Goal: Task Accomplishment & Management: Use online tool/utility

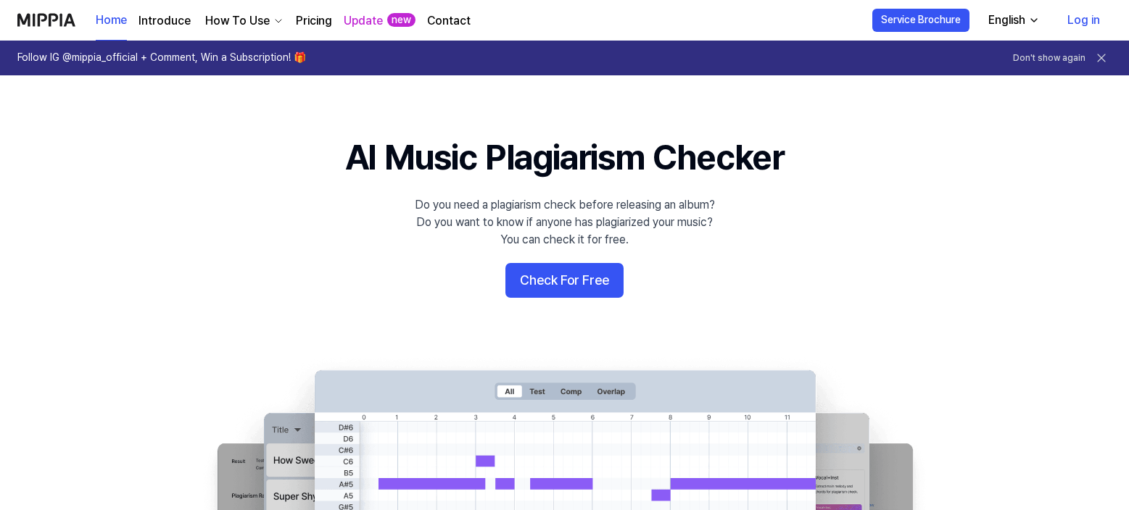
click at [560, 278] on button "Check For Free" at bounding box center [564, 280] width 118 height 35
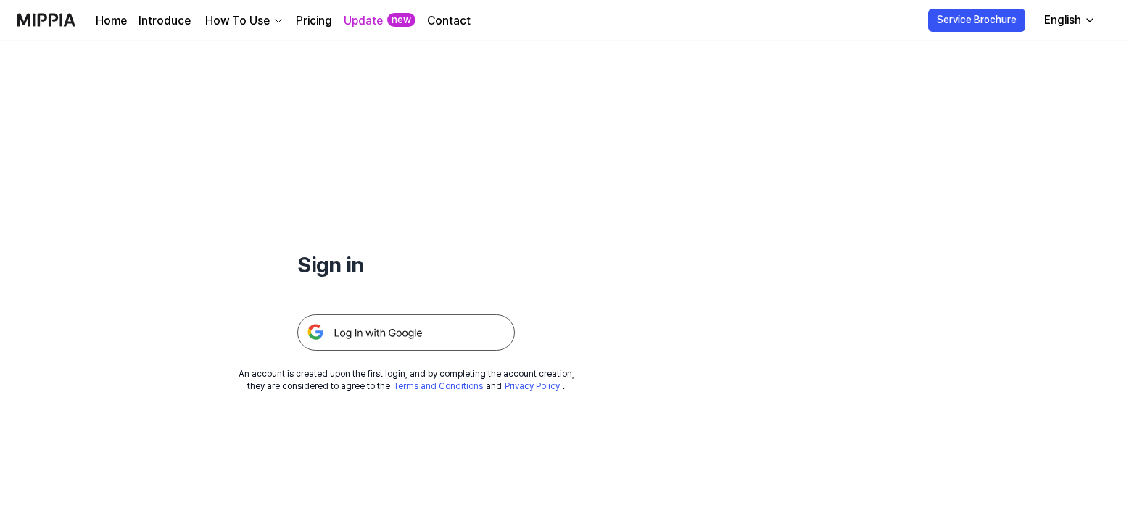
click at [424, 341] on img at bounding box center [405, 333] width 217 height 36
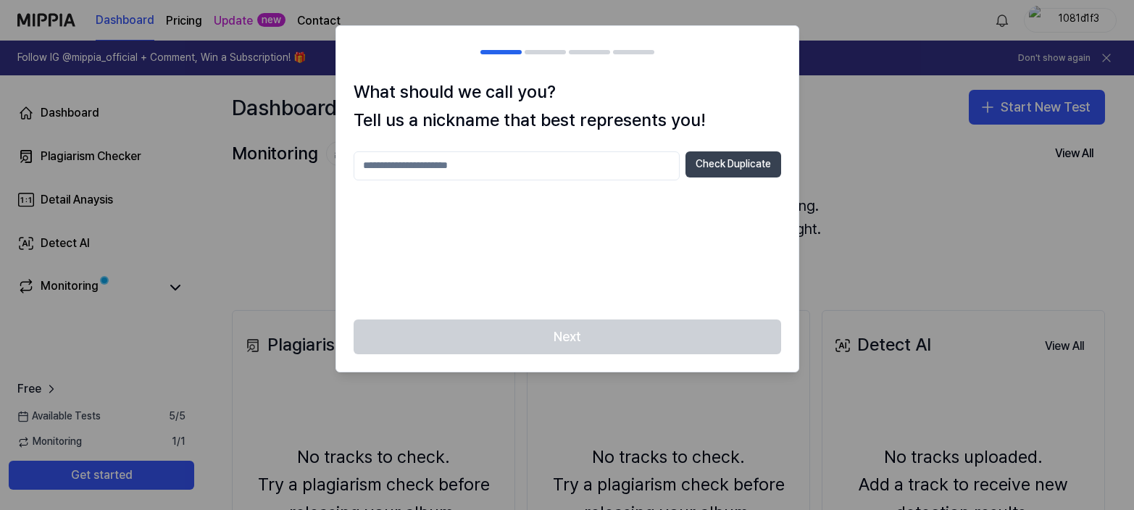
click at [699, 165] on button "Check Duplicate" at bounding box center [734, 164] width 96 height 26
click at [591, 170] on input "text" at bounding box center [517, 165] width 326 height 29
type input "*"
click at [747, 174] on button "Check Duplicate" at bounding box center [734, 164] width 96 height 26
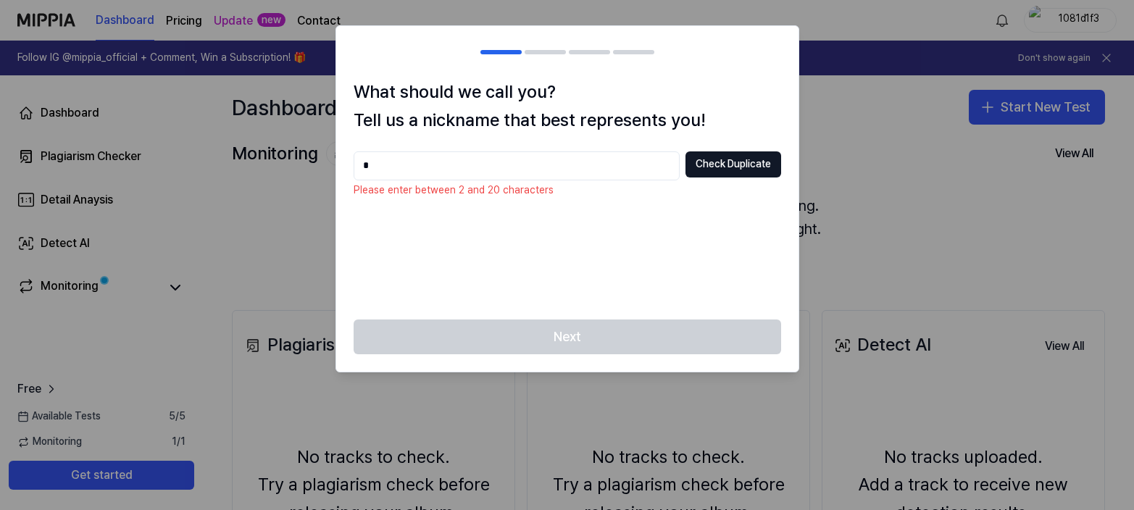
click at [567, 170] on input "*" at bounding box center [517, 165] width 326 height 29
type input "***"
click at [760, 170] on button "Check Duplicate" at bounding box center [734, 164] width 96 height 26
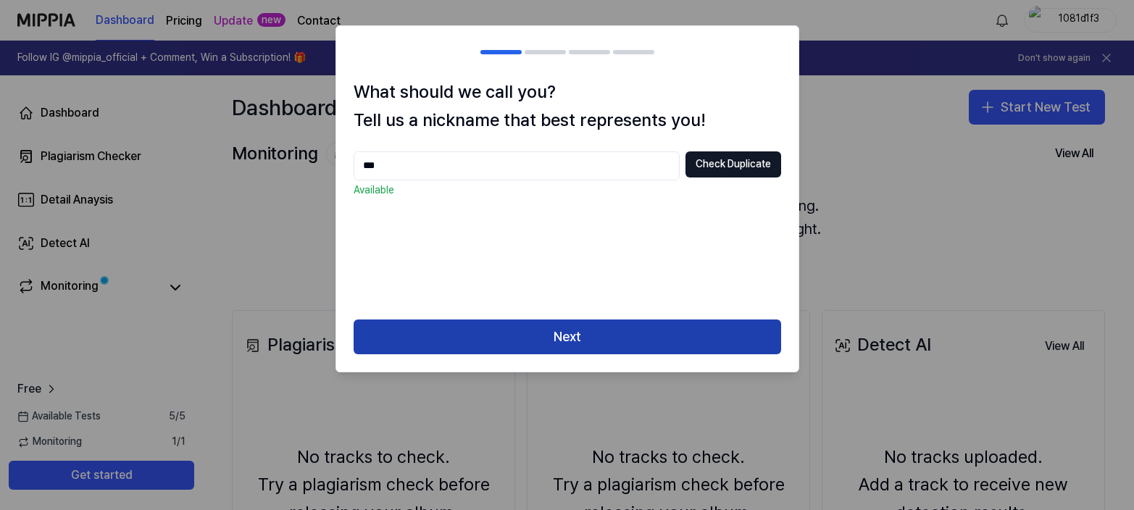
click at [621, 343] on button "Next" at bounding box center [568, 337] width 428 height 35
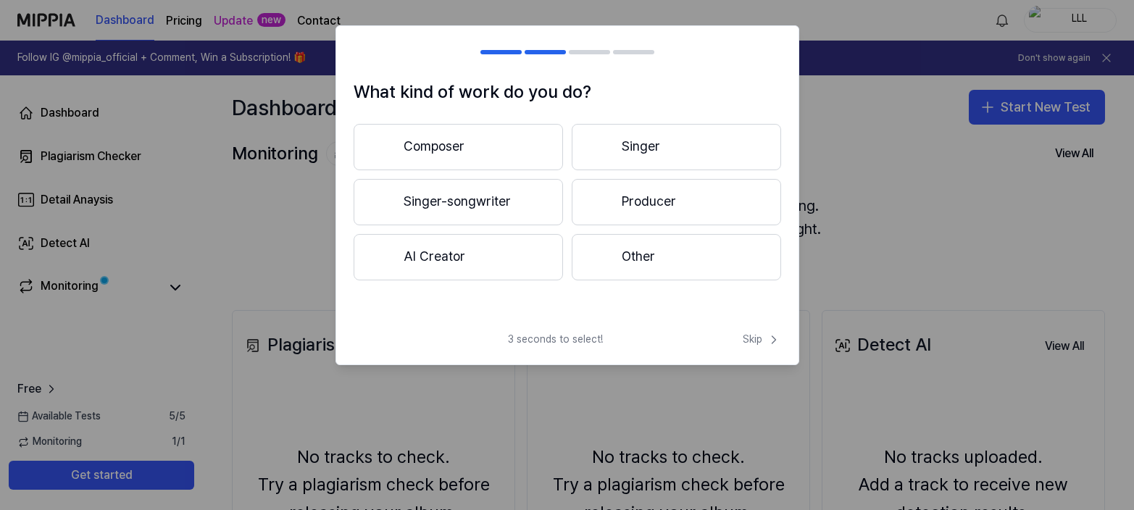
click at [504, 144] on button "Composer" at bounding box center [458, 147] width 209 height 46
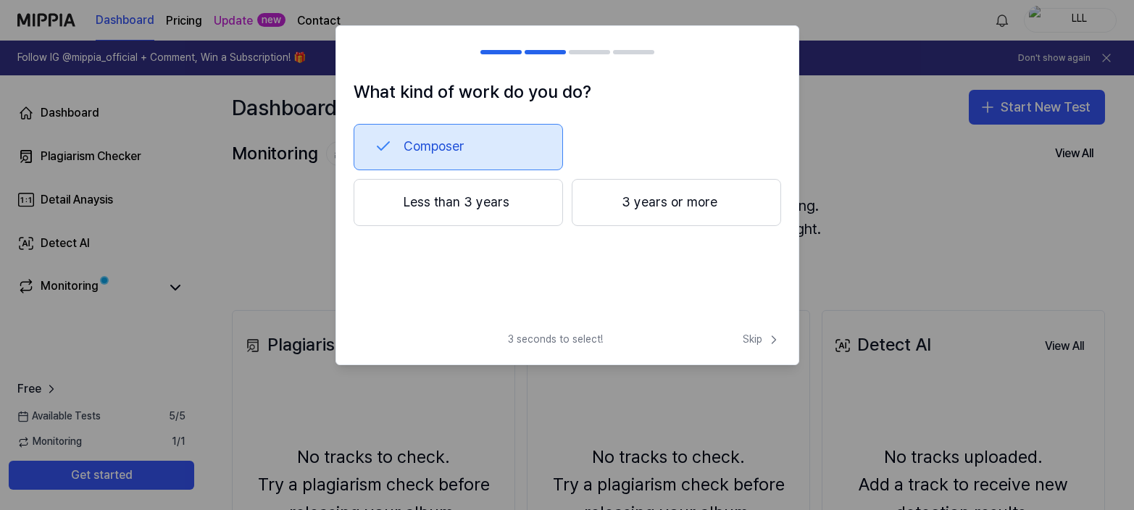
click at [625, 213] on button "3 years or more" at bounding box center [676, 203] width 209 height 48
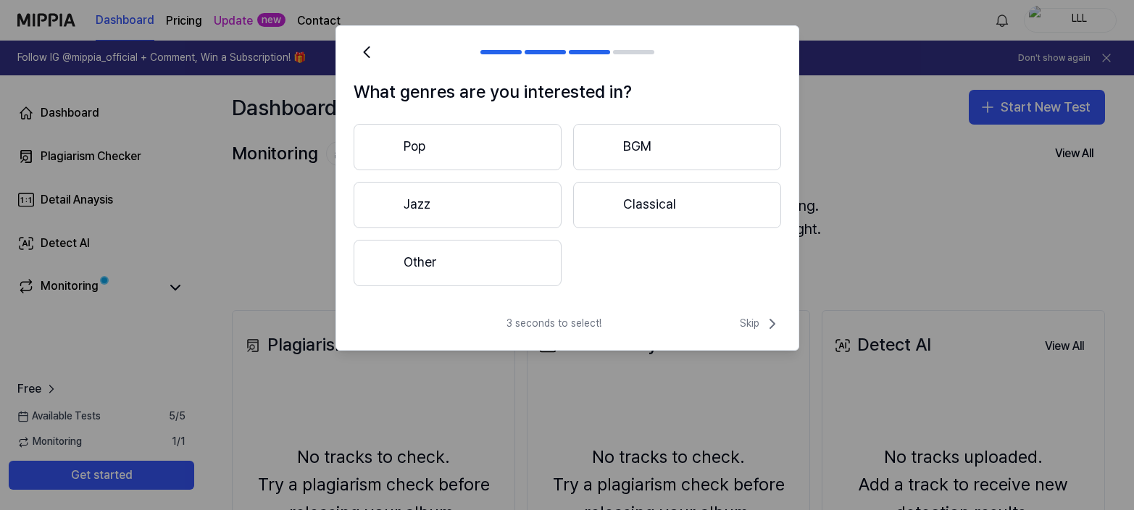
click at [495, 262] on button "Other" at bounding box center [458, 263] width 208 height 46
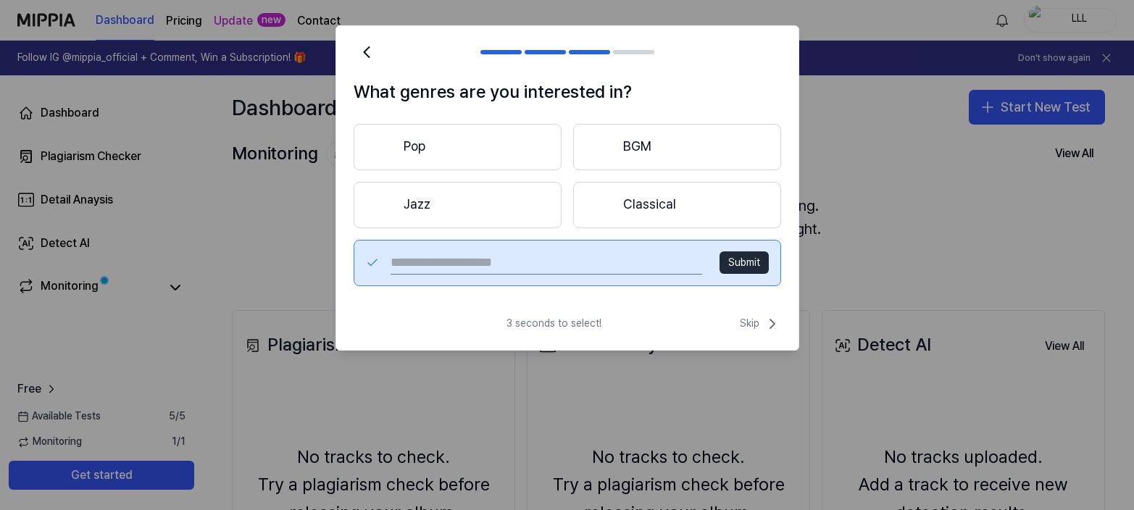
click at [649, 266] on input "text" at bounding box center [546, 263] width 311 height 23
type input "****"
click at [757, 267] on button "Submit" at bounding box center [744, 263] width 49 height 23
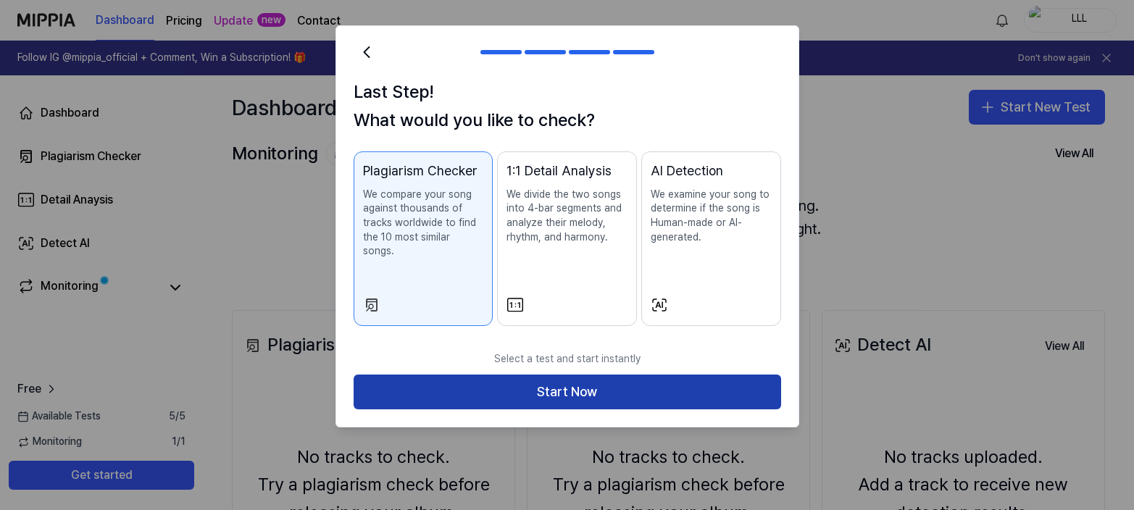
click at [585, 378] on button "Start Now" at bounding box center [568, 392] width 428 height 35
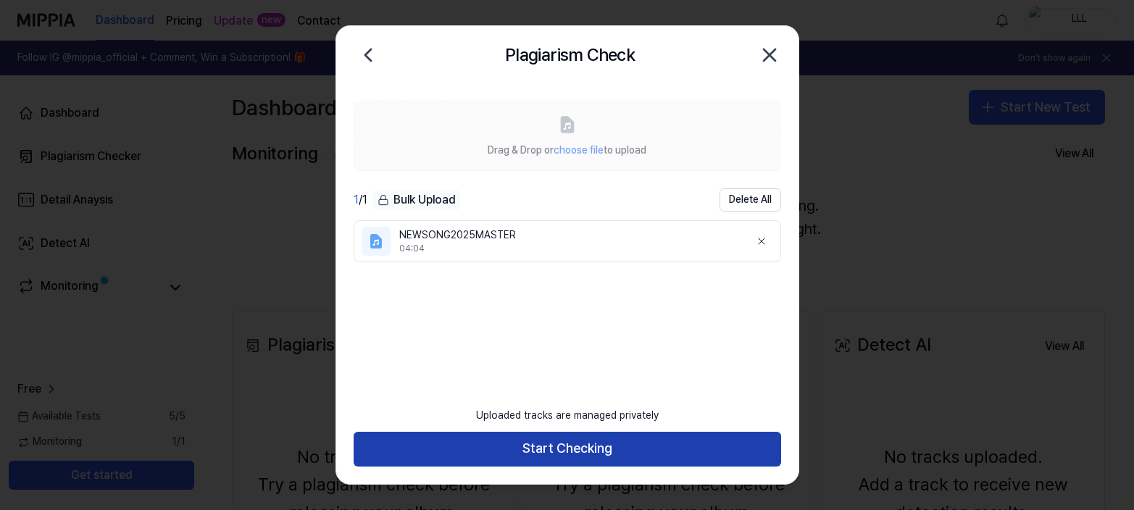
click at [565, 443] on button "Start Checking" at bounding box center [568, 449] width 428 height 35
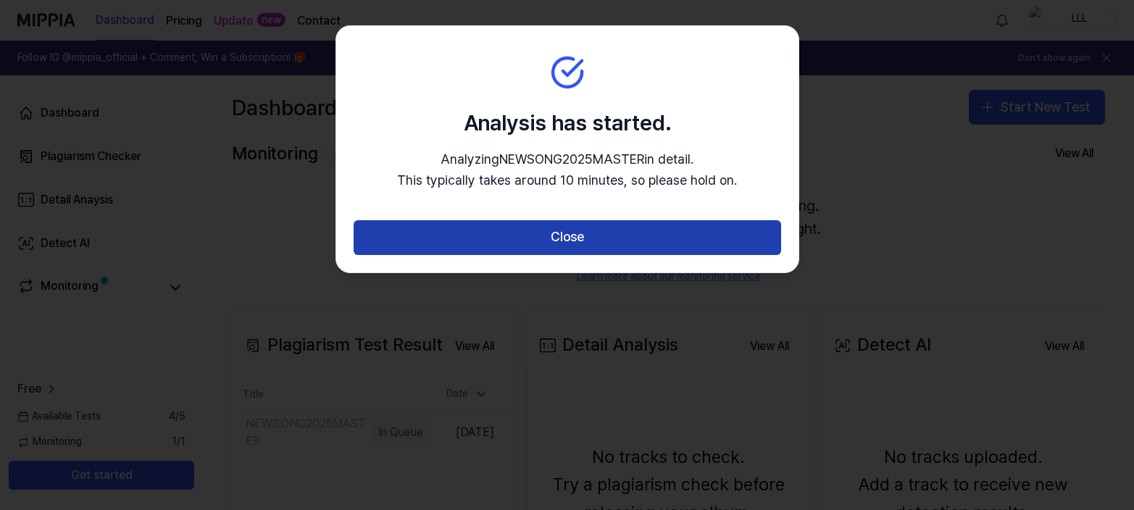
click at [581, 252] on button "Close" at bounding box center [568, 237] width 428 height 35
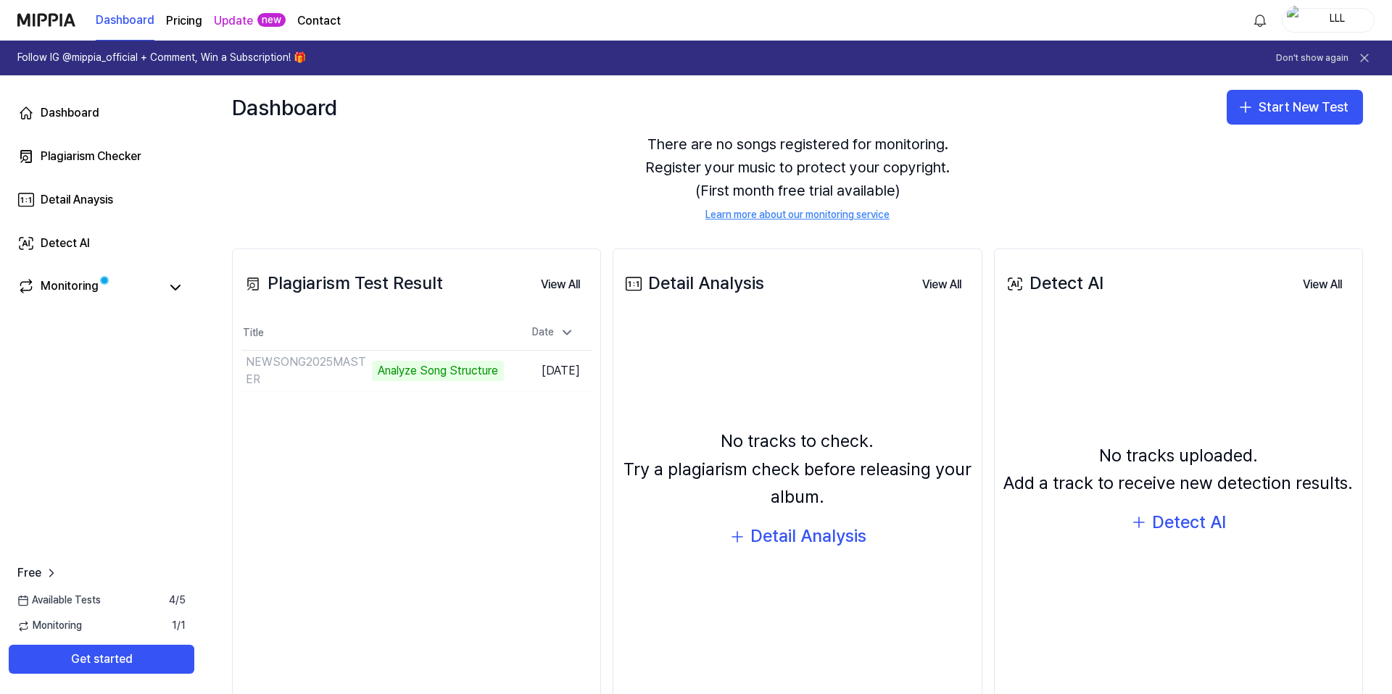
scroll to position [106, 0]
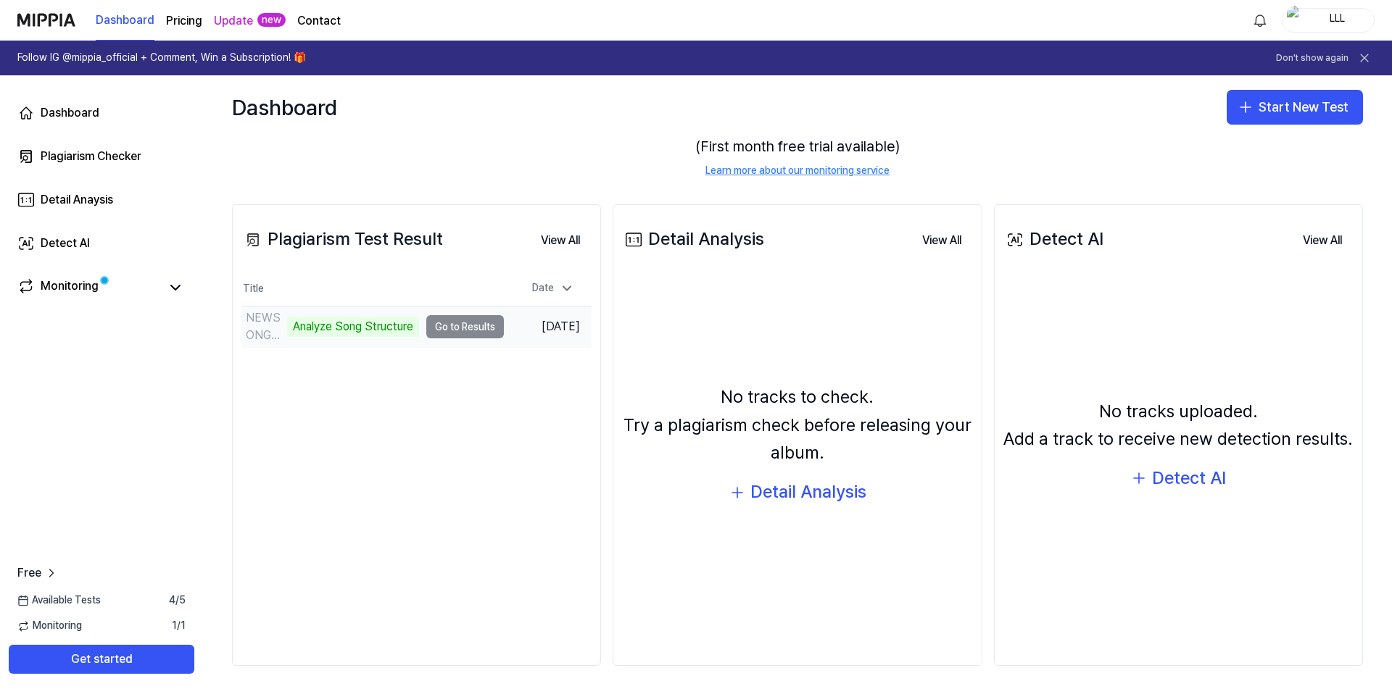
click at [459, 333] on td "NEWSONG2025MASTER Analyze Song Structure Go to Results" at bounding box center [372, 327] width 262 height 41
click at [74, 284] on div "Monitoring" at bounding box center [70, 288] width 58 height 20
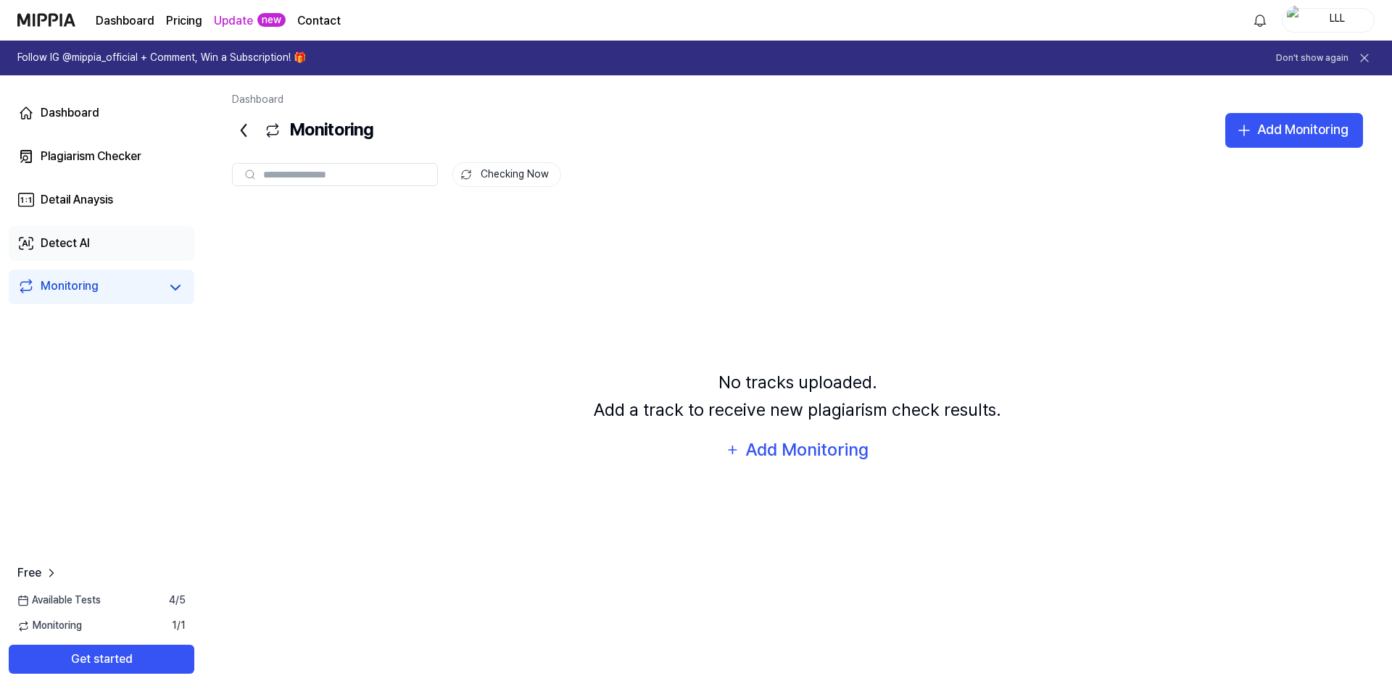
click at [88, 252] on link "Detect AI" at bounding box center [102, 243] width 186 height 35
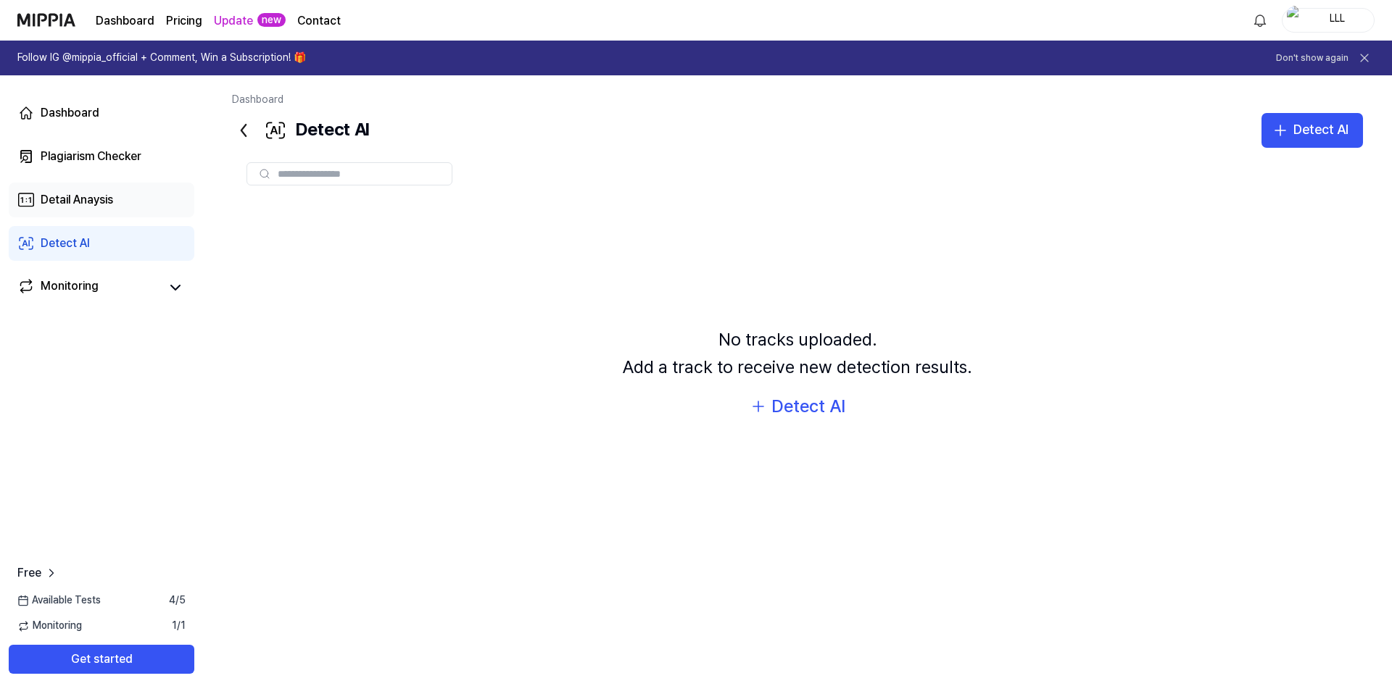
click at [96, 208] on div "Detail Anaysis" at bounding box center [77, 199] width 72 height 17
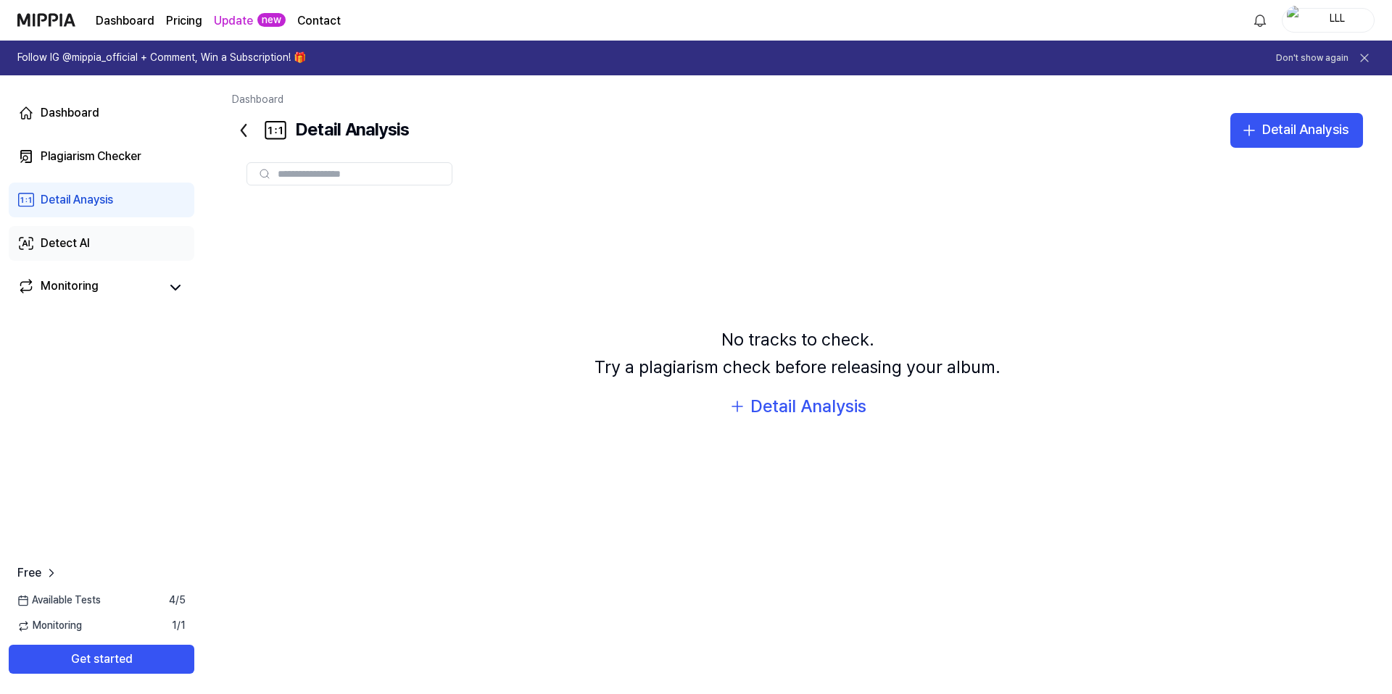
click at [76, 251] on div "Detect AI" at bounding box center [65, 243] width 49 height 17
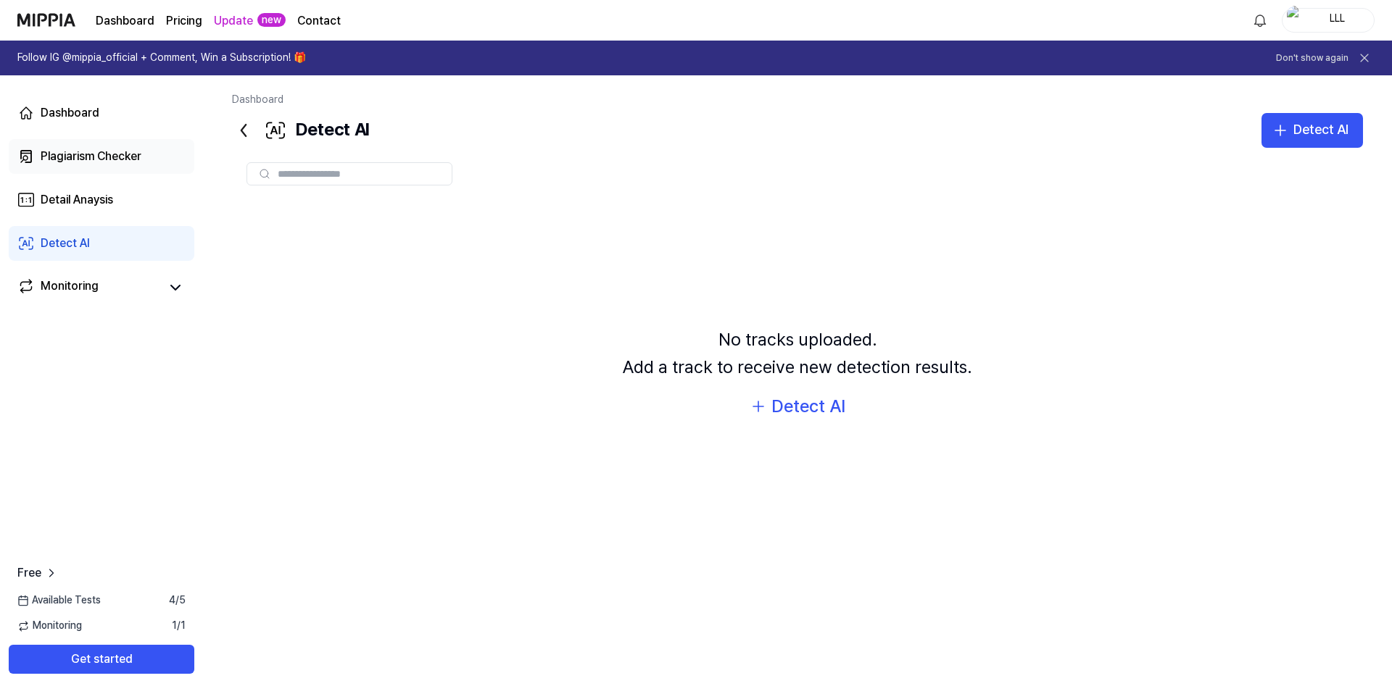
click at [81, 158] on div "Plagiarism Checker" at bounding box center [91, 156] width 101 height 17
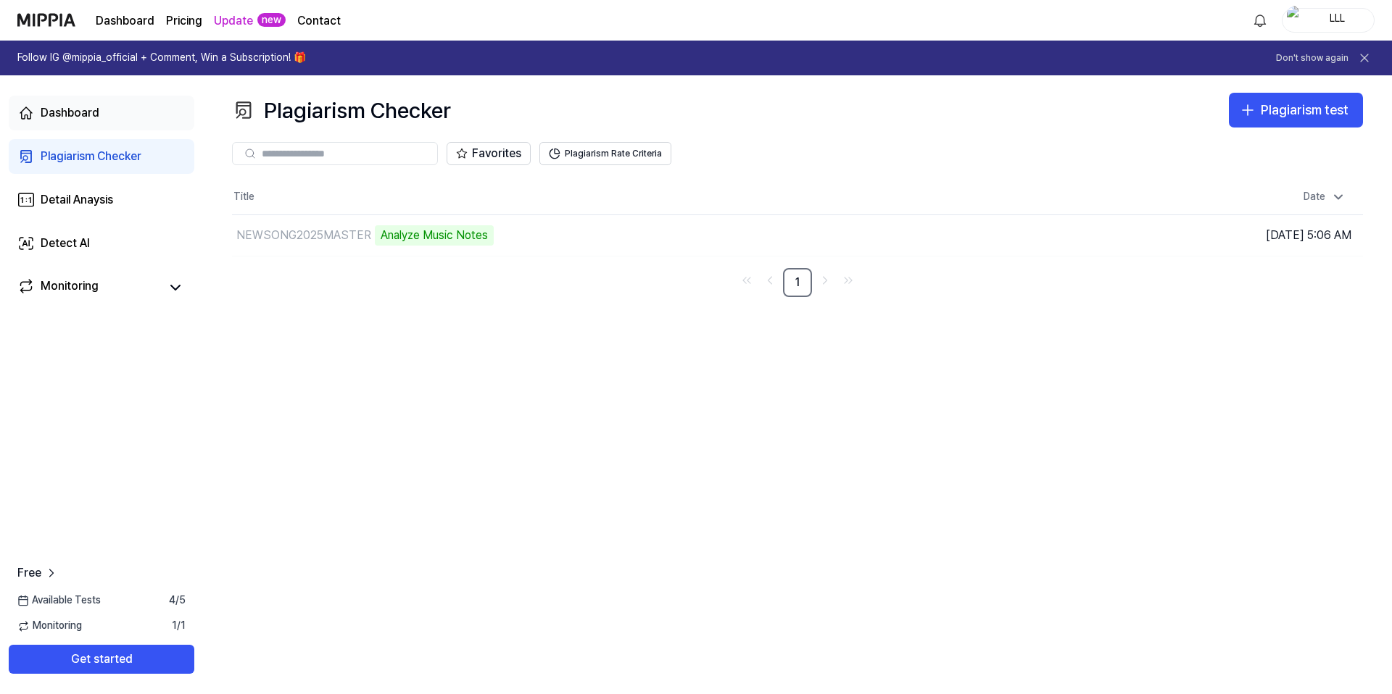
click at [83, 117] on div "Dashboard" at bounding box center [70, 112] width 59 height 17
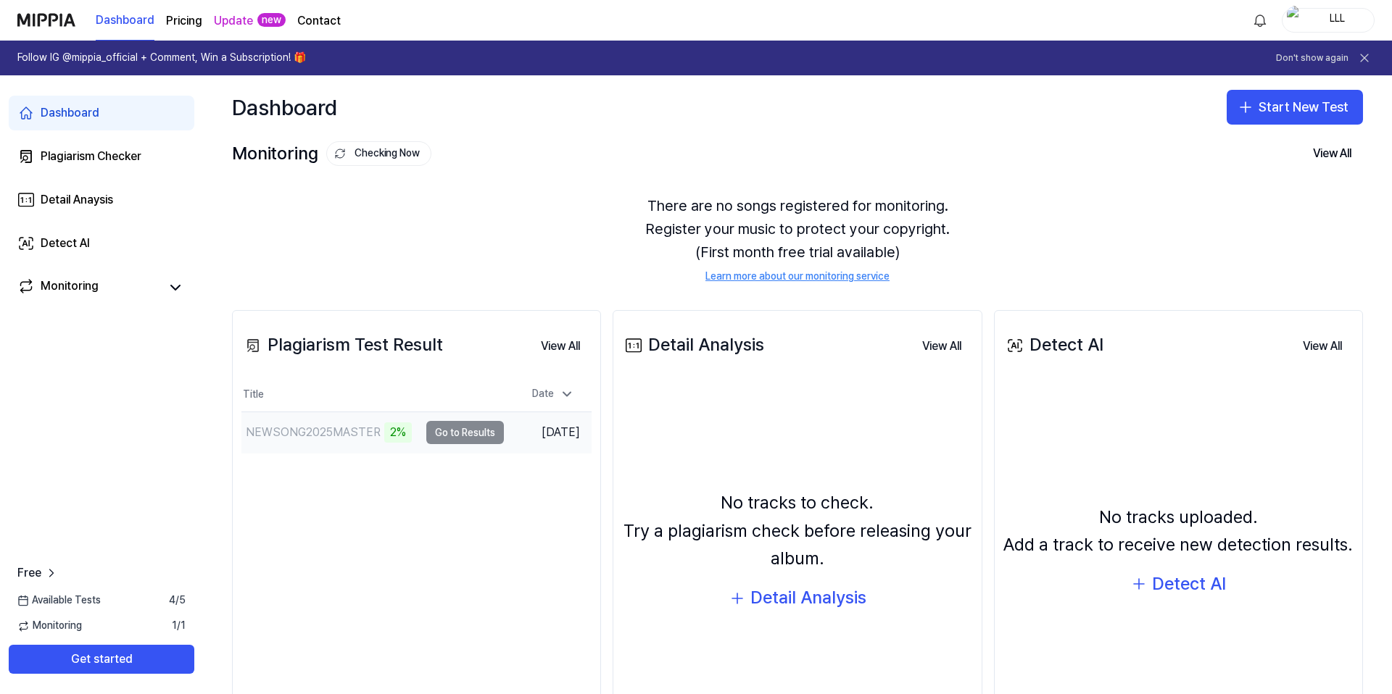
click at [442, 435] on td "NEWSONG2025MASTER 2% Go to Results" at bounding box center [372, 432] width 262 height 41
click at [87, 169] on link "Plagiarism Checker" at bounding box center [102, 156] width 186 height 35
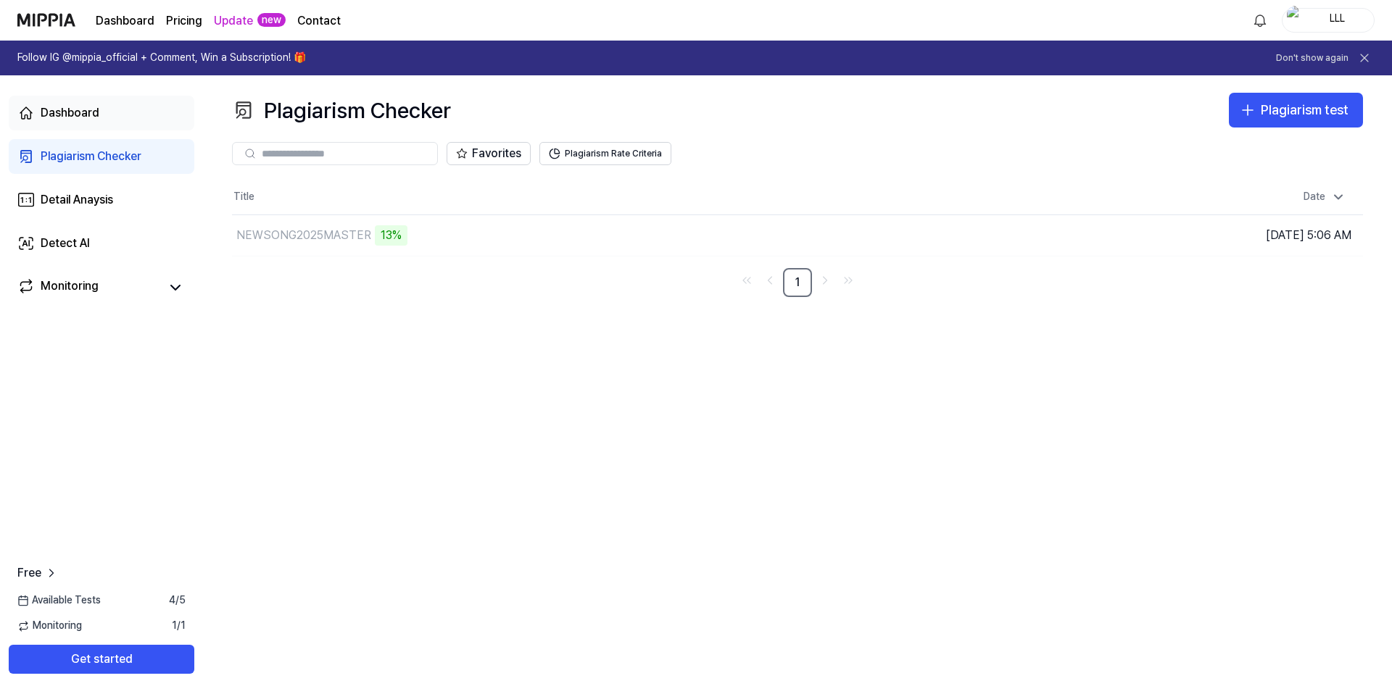
click at [75, 122] on link "Dashboard" at bounding box center [102, 113] width 186 height 35
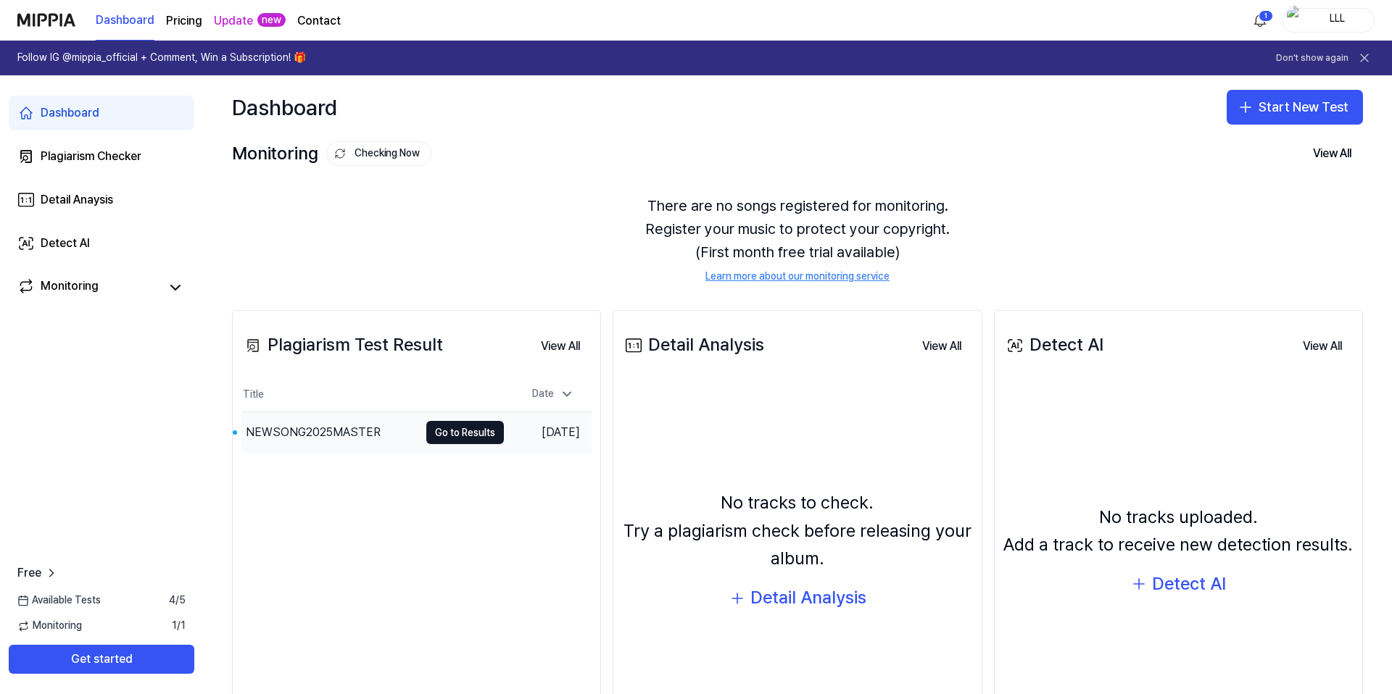
click at [336, 434] on div "NEWSONG2025MASTER" at bounding box center [313, 432] width 135 height 17
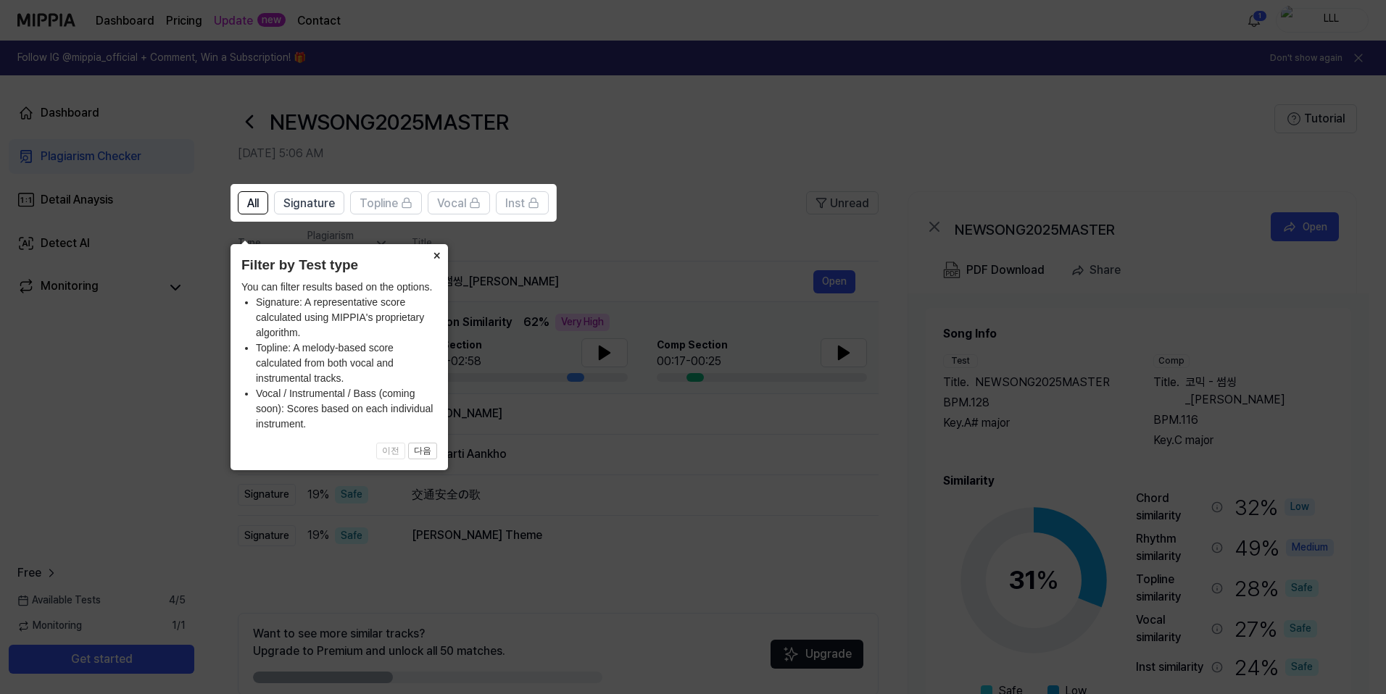
click at [439, 244] on button "×" at bounding box center [436, 254] width 23 height 20
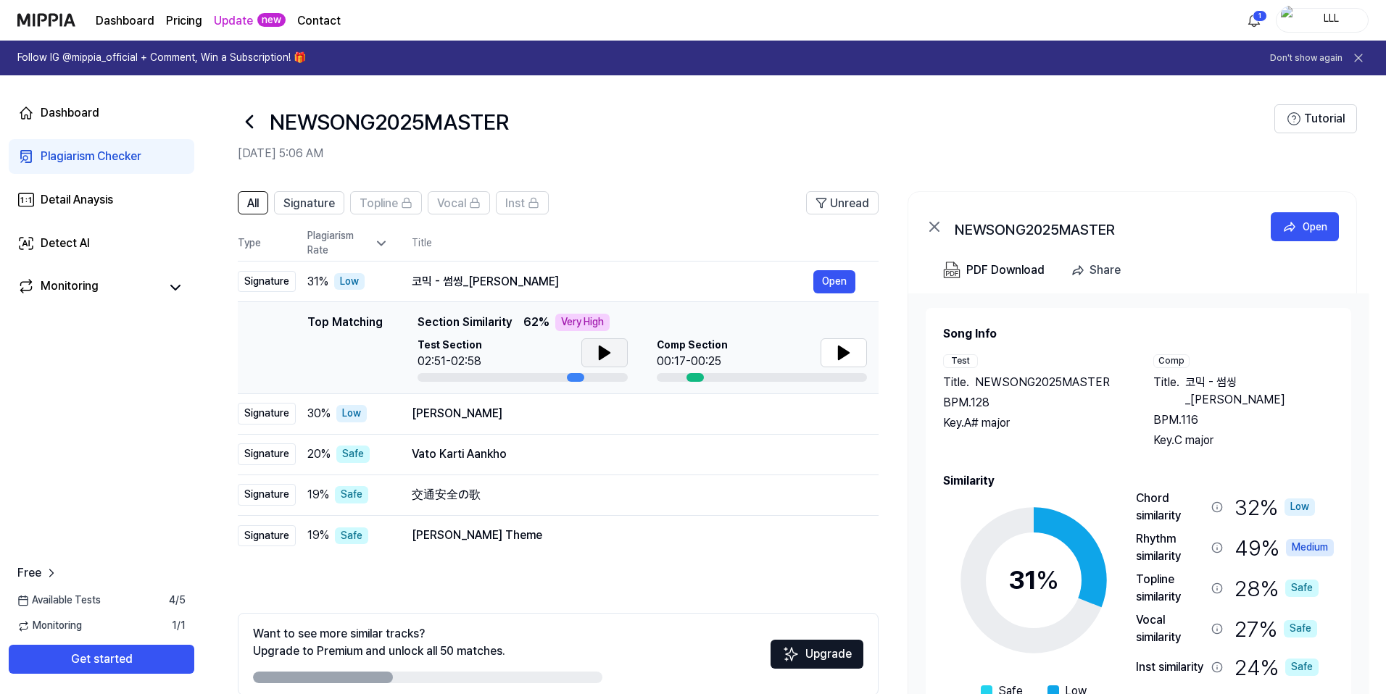
click at [611, 350] on icon at bounding box center [604, 352] width 17 height 17
click at [606, 362] on button at bounding box center [604, 353] width 46 height 29
click at [835, 352] on icon at bounding box center [843, 352] width 17 height 17
click at [708, 377] on div at bounding box center [762, 377] width 210 height 9
click at [726, 377] on div at bounding box center [762, 377] width 210 height 9
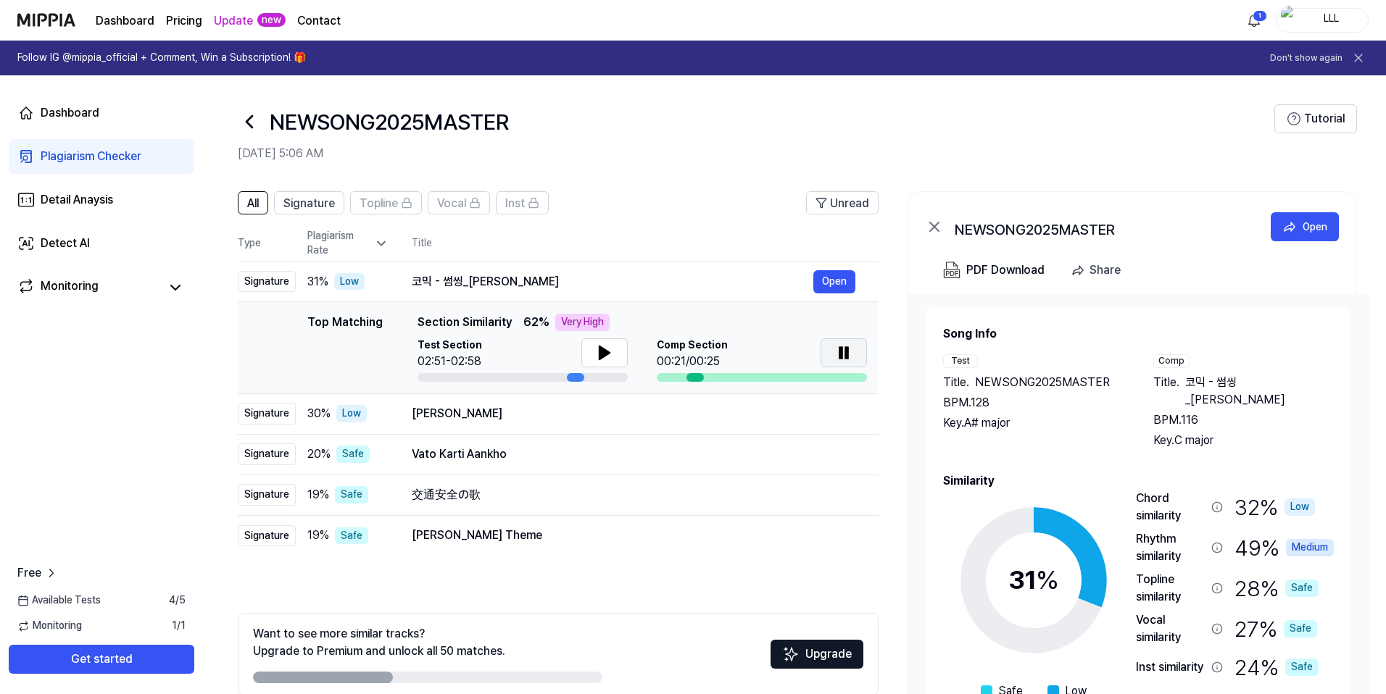
drag, startPoint x: 694, startPoint y: 376, endPoint x: 731, endPoint y: 381, distance: 36.5
click at [731, 381] on div at bounding box center [762, 377] width 210 height 9
click at [828, 364] on button at bounding box center [844, 353] width 46 height 29
click at [603, 360] on icon at bounding box center [604, 352] width 17 height 17
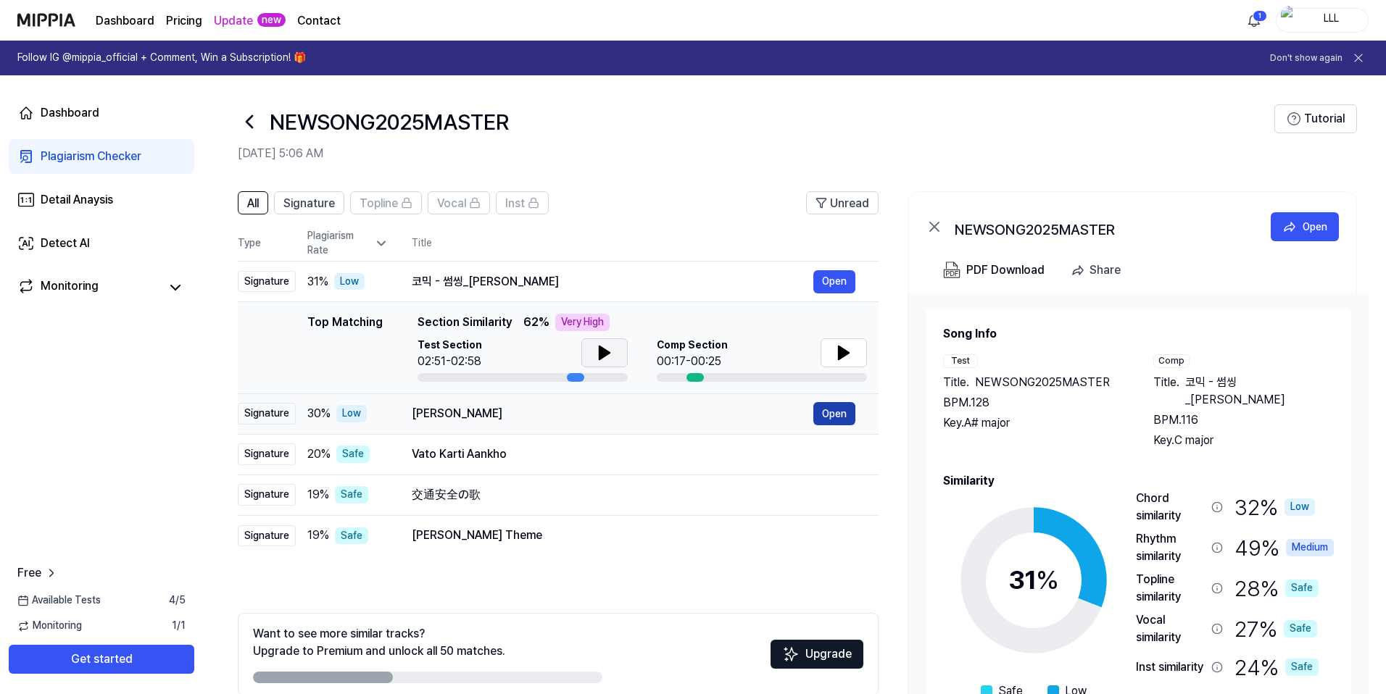
click at [834, 417] on button "Open" at bounding box center [834, 413] width 42 height 23
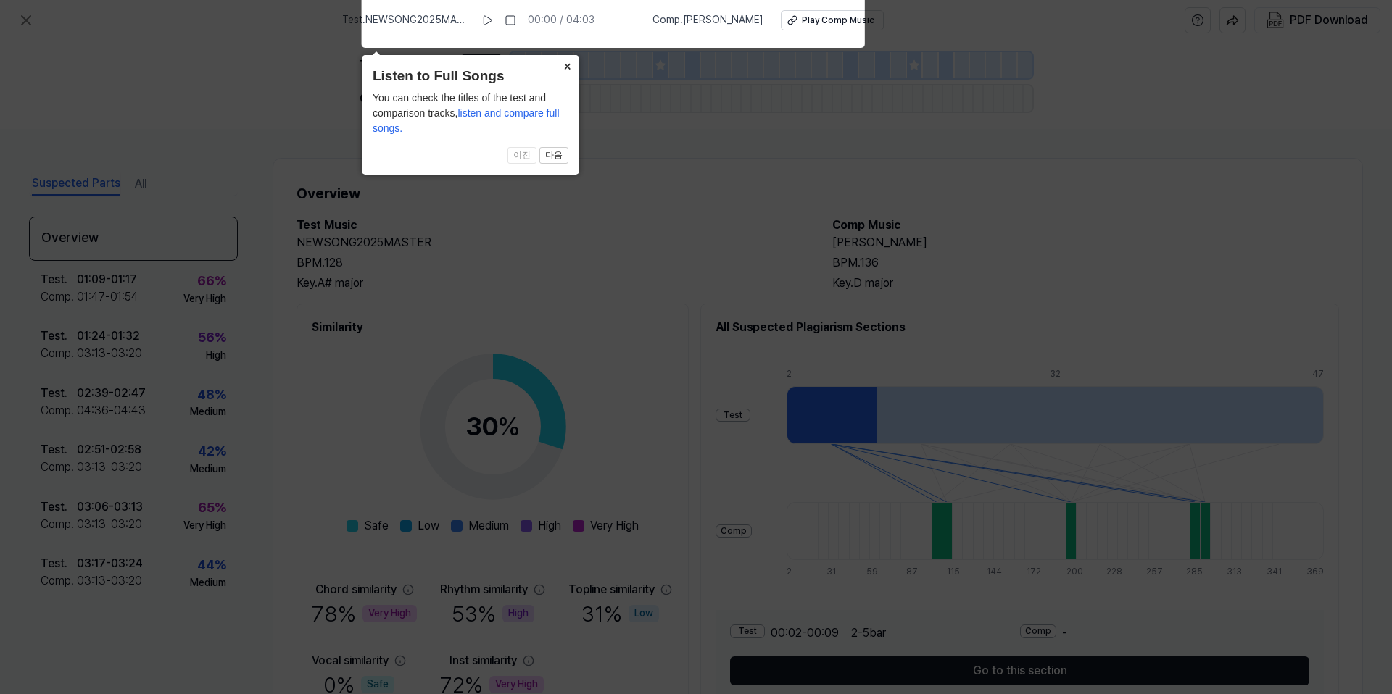
click at [562, 65] on button "×" at bounding box center [567, 65] width 23 height 20
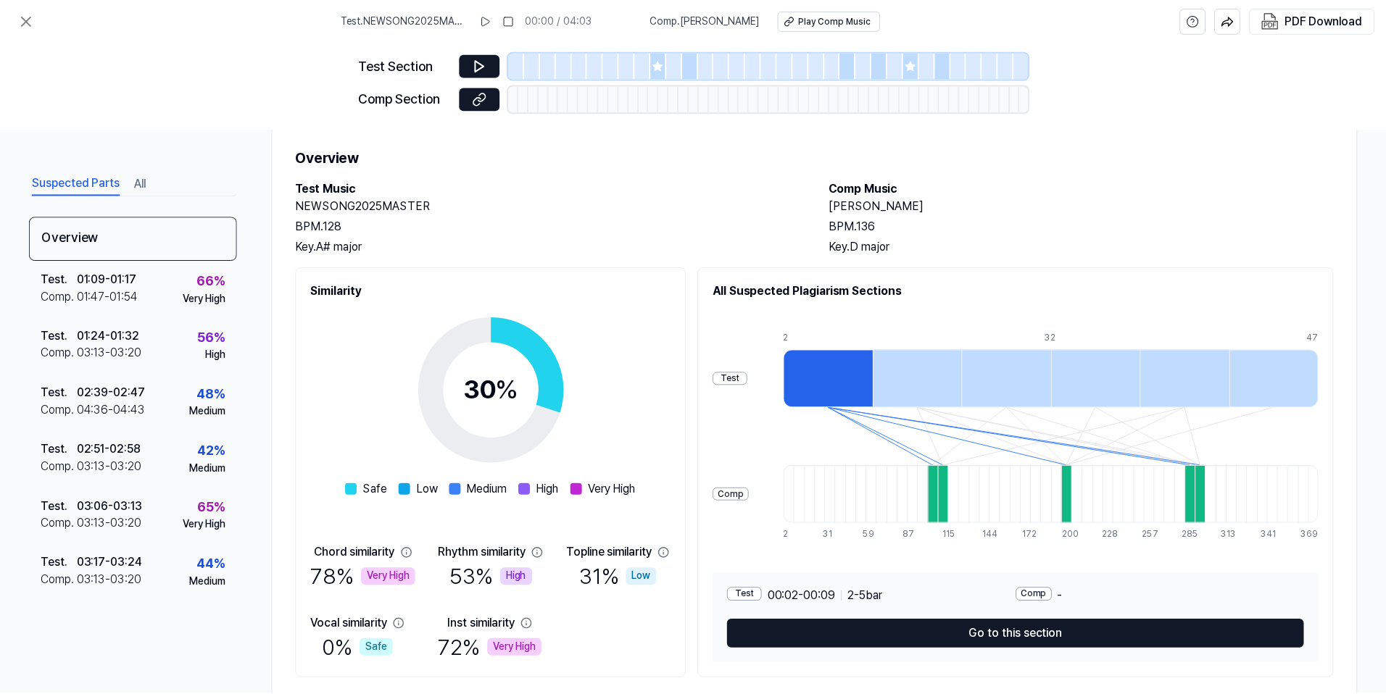
scroll to position [74, 0]
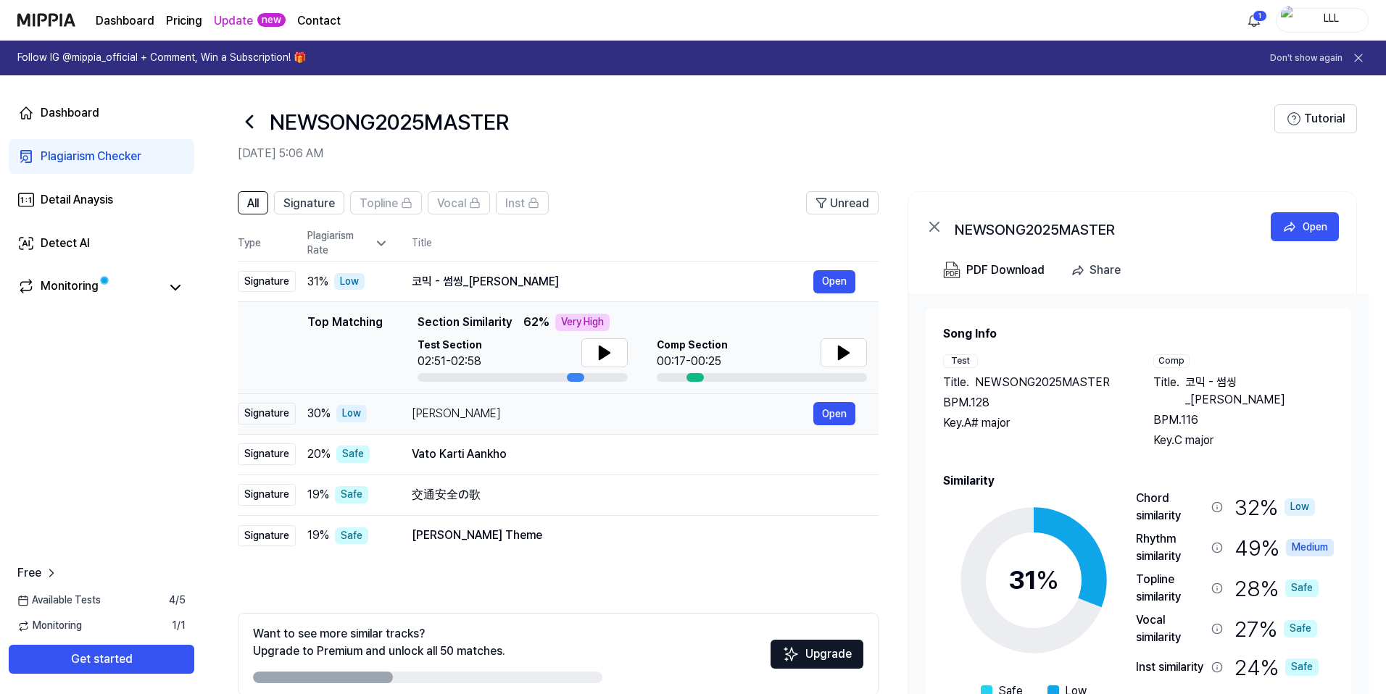
click at [447, 418] on div "[PERSON_NAME]" at bounding box center [613, 413] width 402 height 17
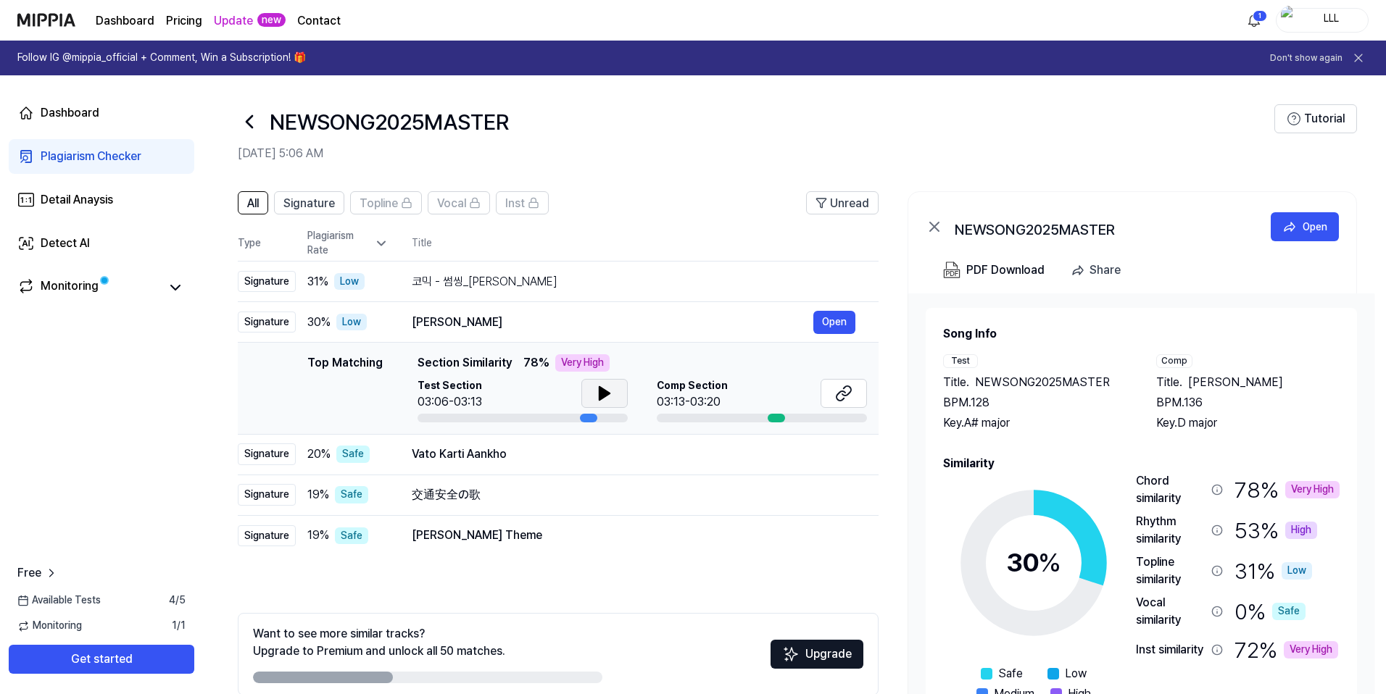
click at [603, 391] on icon at bounding box center [604, 393] width 10 height 13
click at [603, 391] on icon at bounding box center [604, 393] width 17 height 17
click at [693, 394] on div "03:13-03:20" at bounding box center [692, 402] width 71 height 17
click at [853, 394] on button at bounding box center [844, 393] width 46 height 29
click at [456, 459] on div "Vato Karti Aankho" at bounding box center [613, 454] width 402 height 17
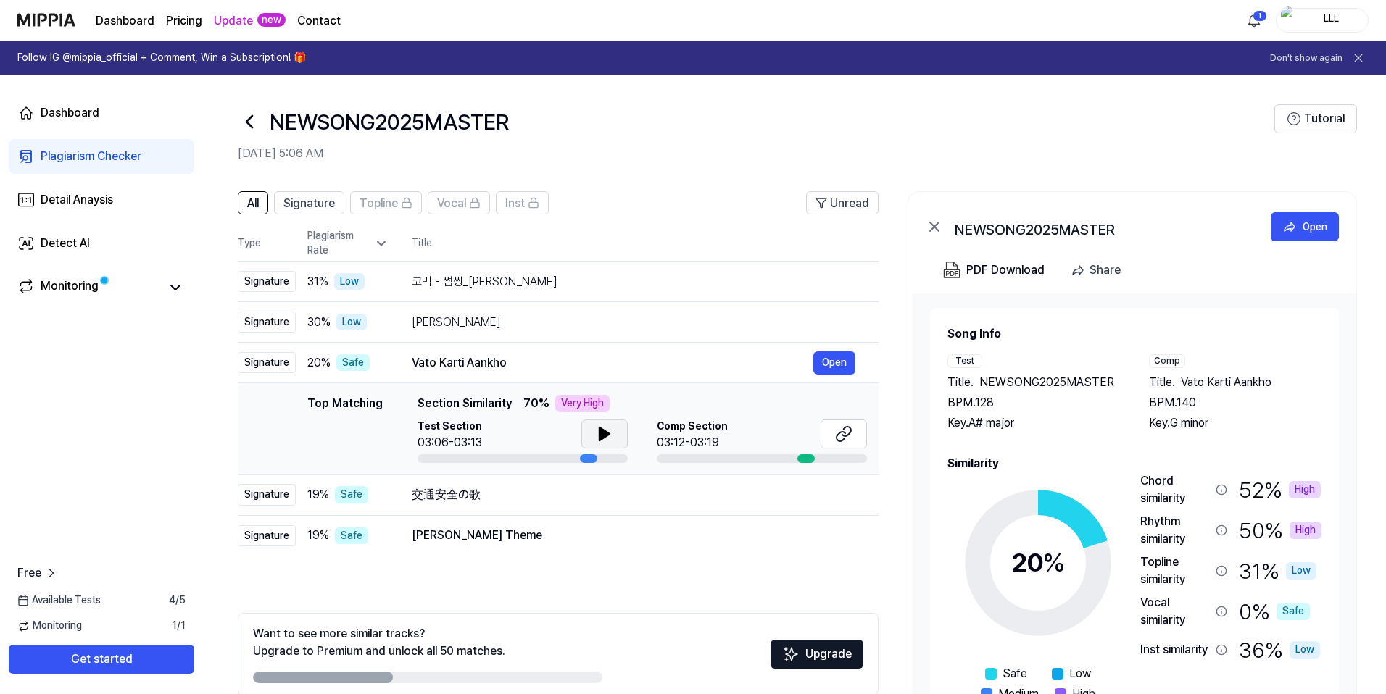
click at [591, 434] on button at bounding box center [604, 434] width 46 height 29
click at [832, 436] on button at bounding box center [844, 434] width 46 height 29
click at [450, 498] on div "交通安全の歌" at bounding box center [613, 494] width 402 height 17
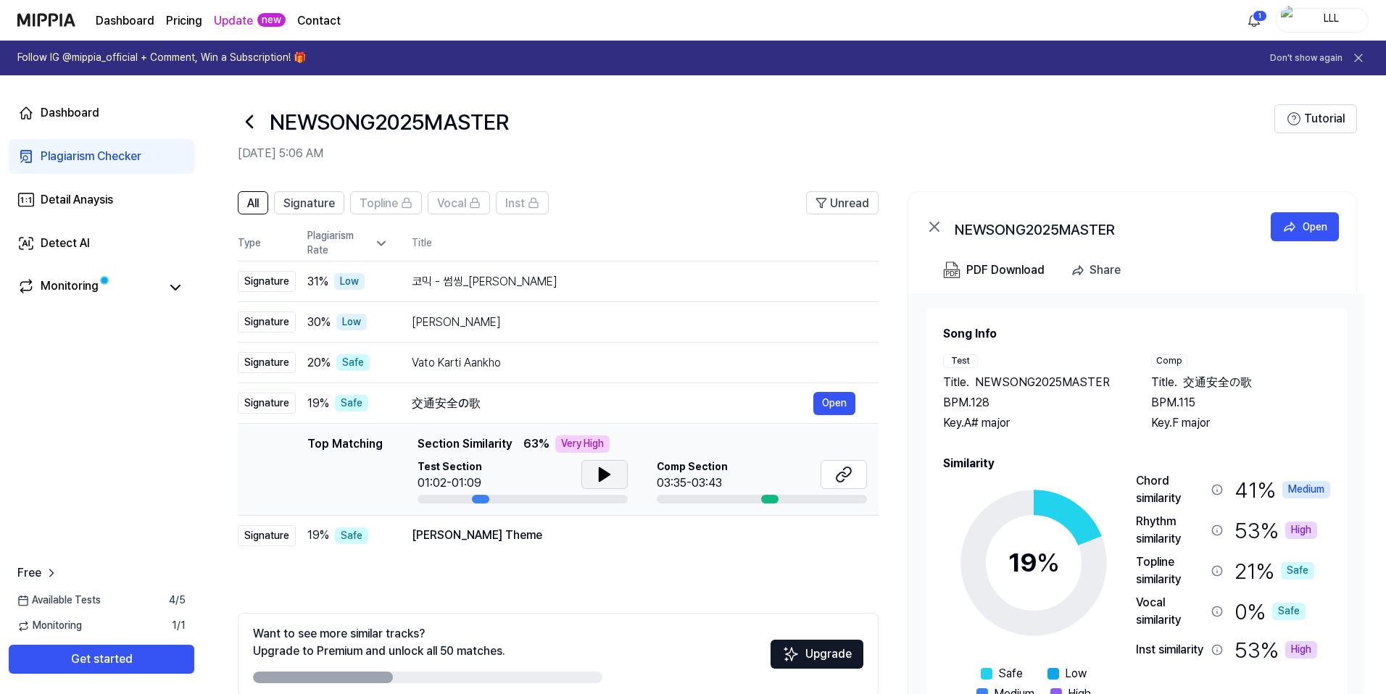
click at [589, 477] on button at bounding box center [604, 474] width 46 height 29
click at [841, 475] on icon at bounding box center [843, 474] width 17 height 17
click at [454, 510] on div "[PERSON_NAME] Theme" at bounding box center [613, 535] width 402 height 17
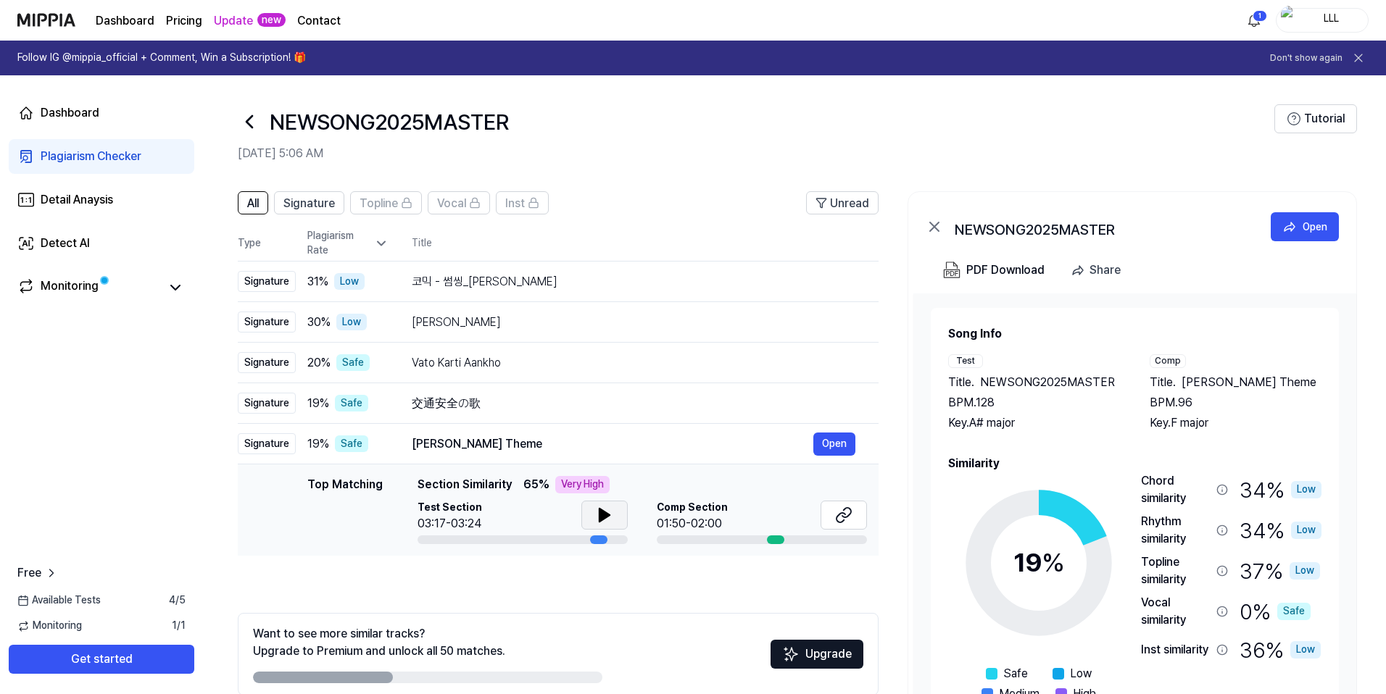
click at [602, 510] on icon at bounding box center [604, 515] width 17 height 17
click at [851, 510] on icon at bounding box center [843, 515] width 17 height 17
click at [383, 245] on icon at bounding box center [381, 243] width 14 height 14
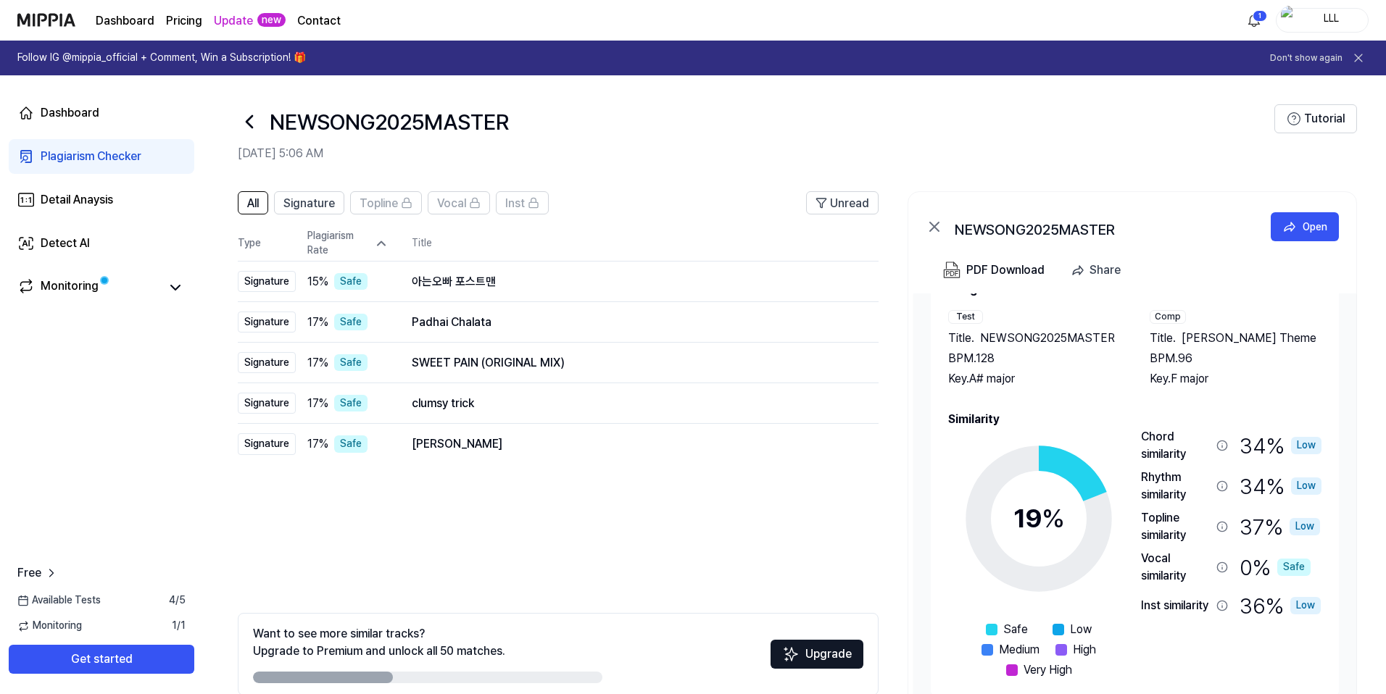
scroll to position [71, 0]
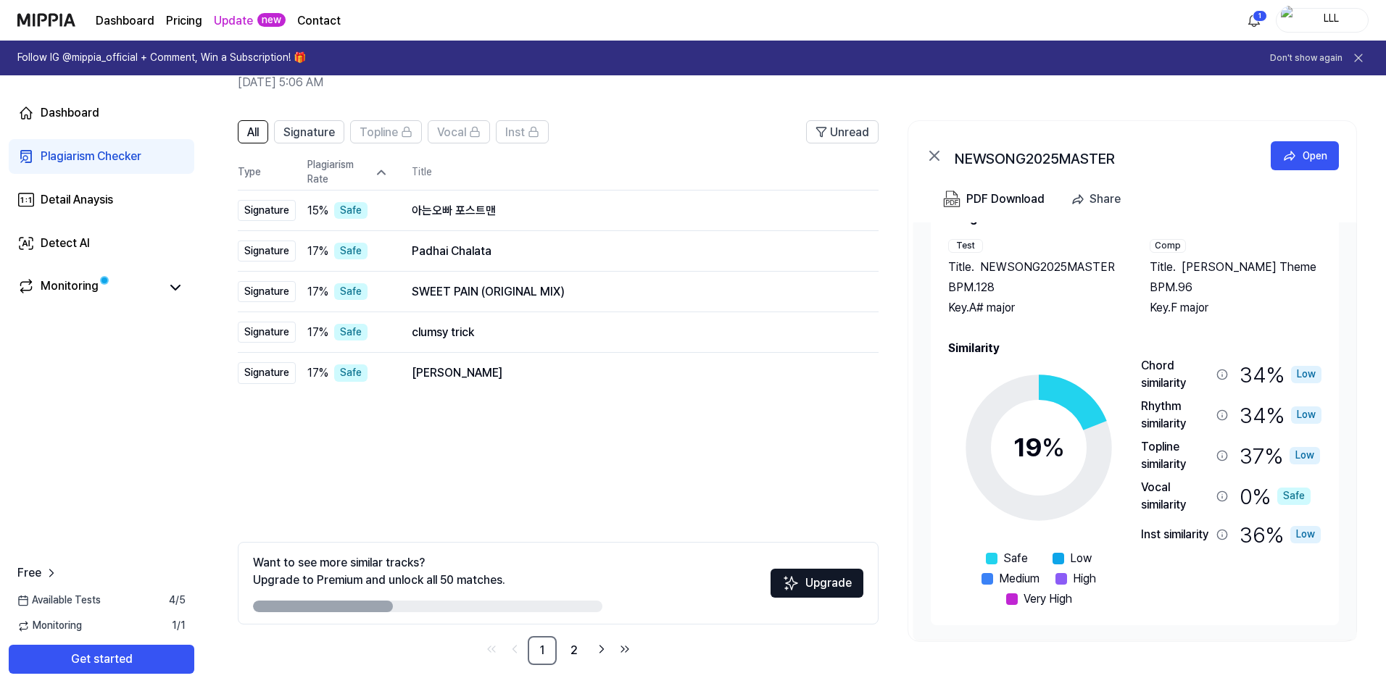
drag, startPoint x: 358, startPoint y: 607, endPoint x: 373, endPoint y: 607, distance: 15.2
click at [373, 510] on div at bounding box center [323, 607] width 140 height 12
click at [570, 510] on link "2" at bounding box center [574, 650] width 29 height 29
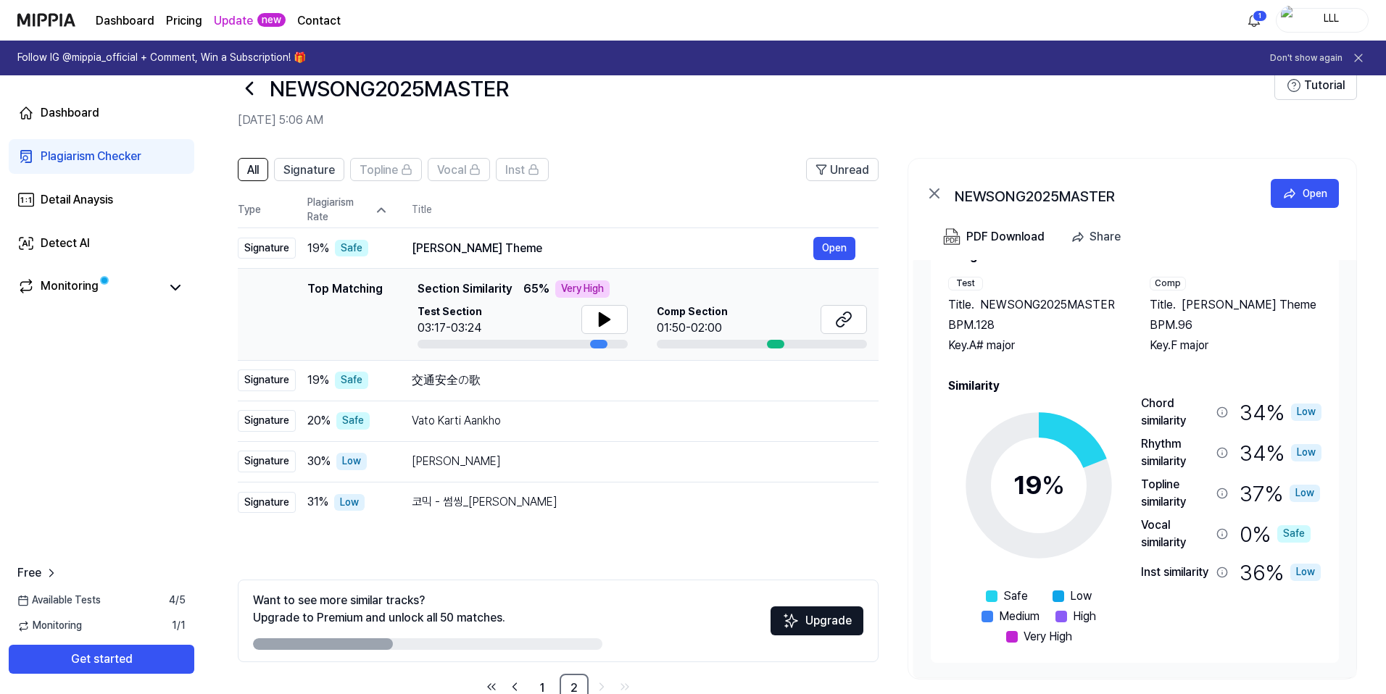
scroll to position [71, 0]
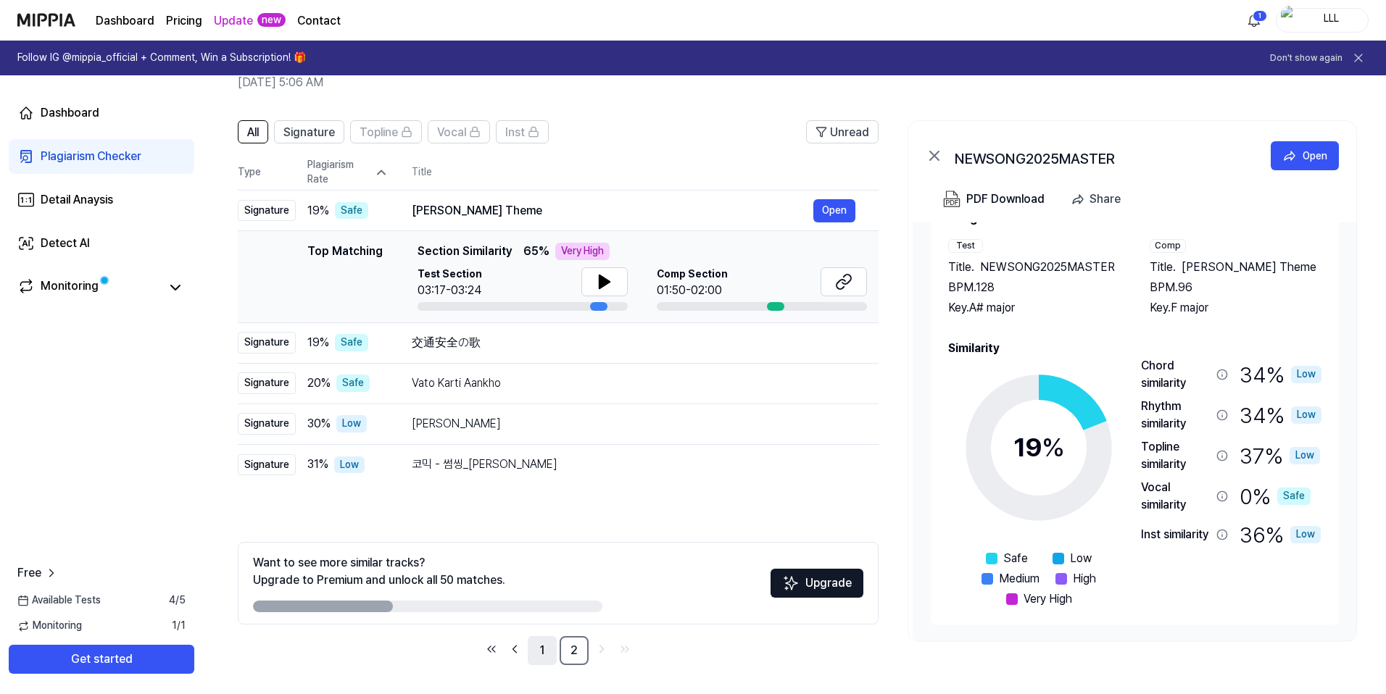
click at [548, 510] on link "1" at bounding box center [542, 650] width 29 height 29
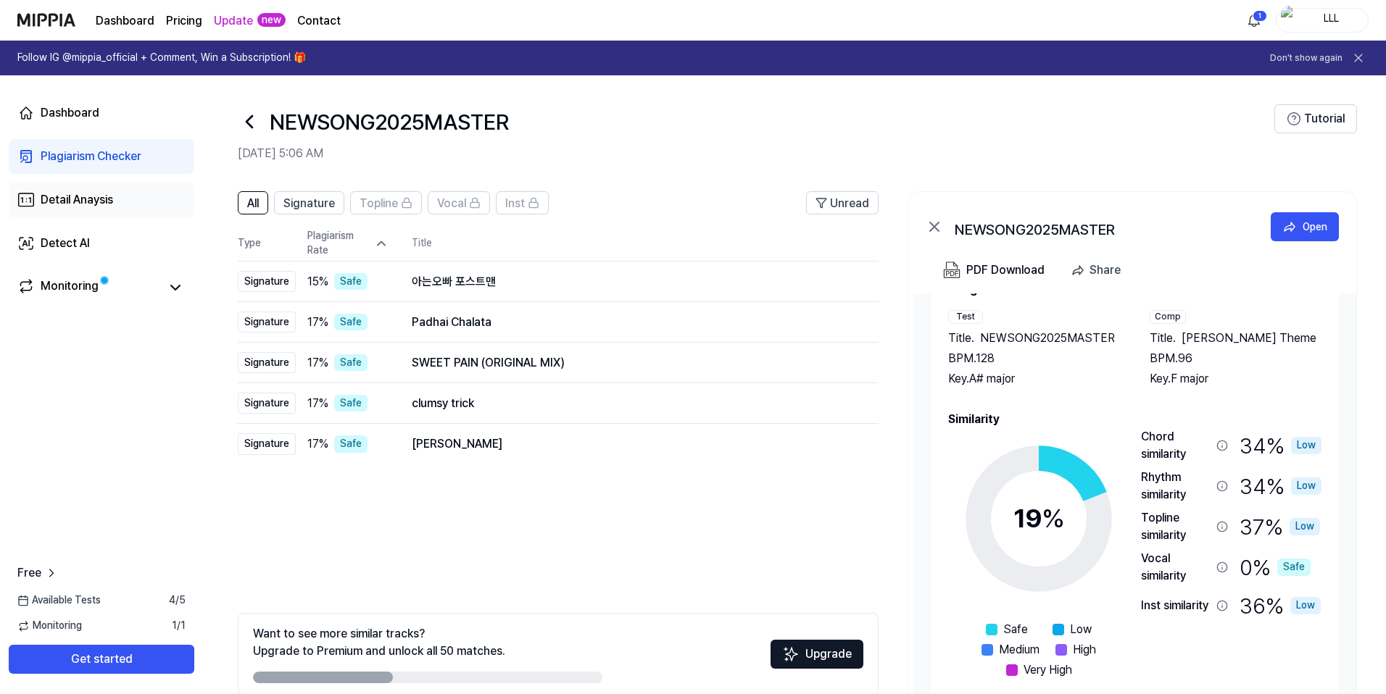
click at [94, 195] on div "Detail Anaysis" at bounding box center [77, 199] width 72 height 17
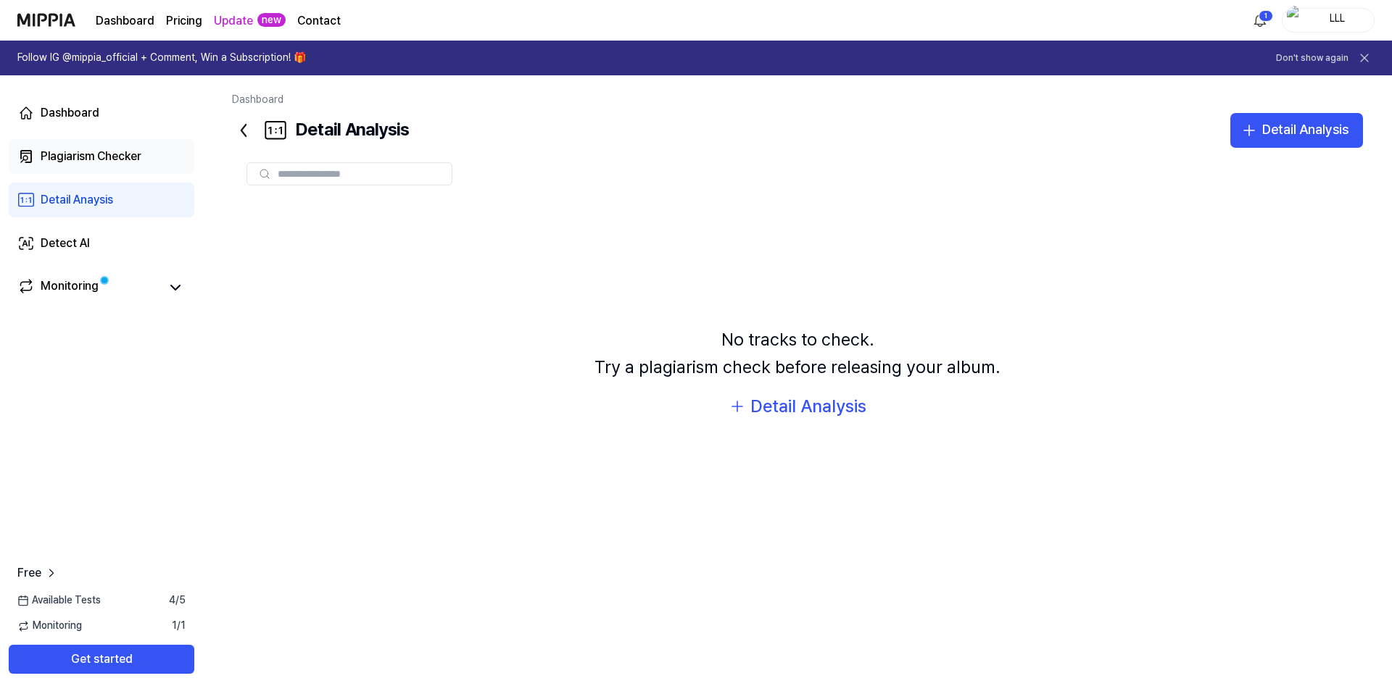
click at [83, 160] on div "Plagiarism Checker" at bounding box center [91, 156] width 101 height 17
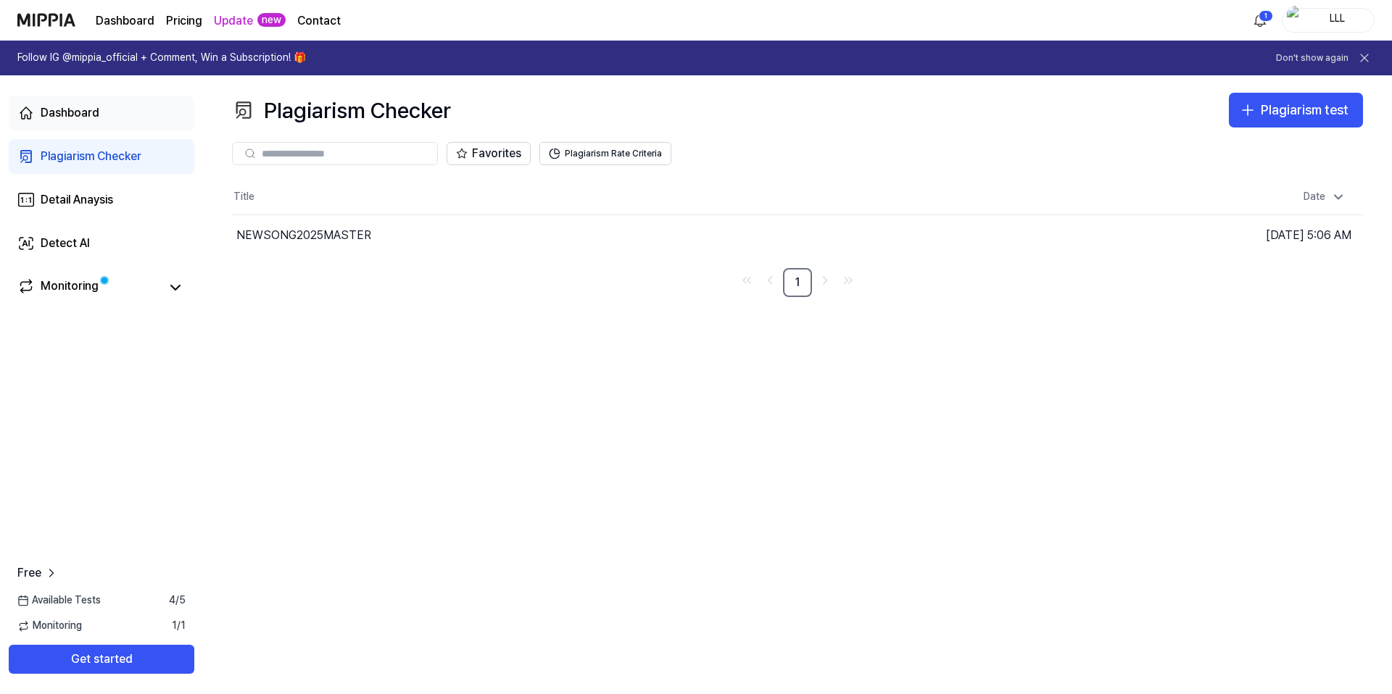
click at [83, 118] on div "Dashboard" at bounding box center [70, 112] width 59 height 17
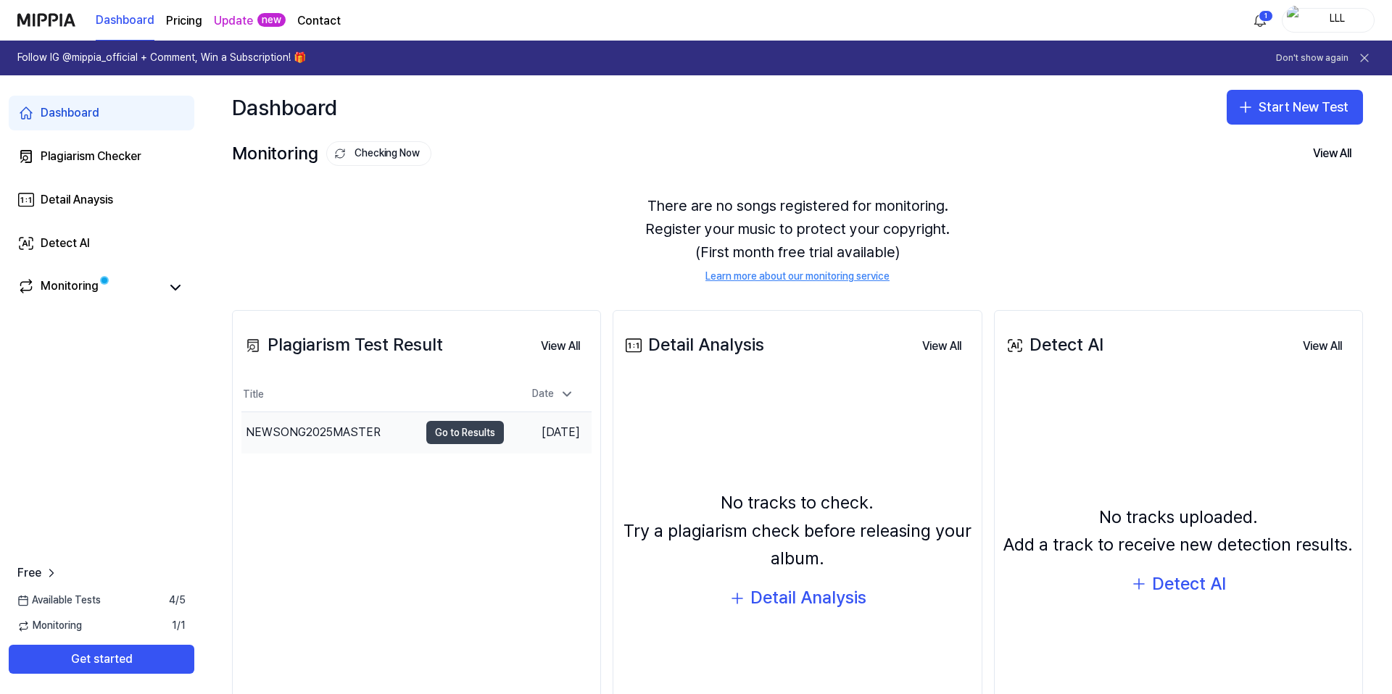
click at [449, 439] on button "Go to Results" at bounding box center [465, 432] width 78 height 23
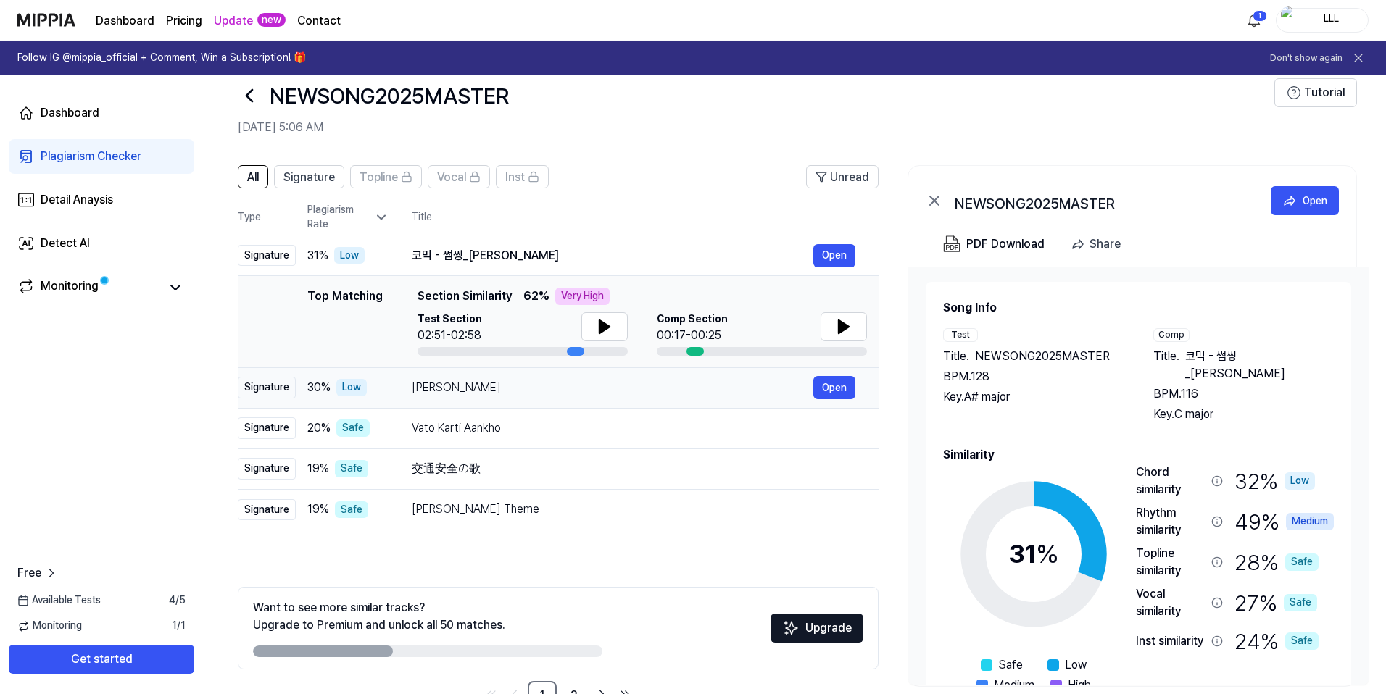
scroll to position [71, 0]
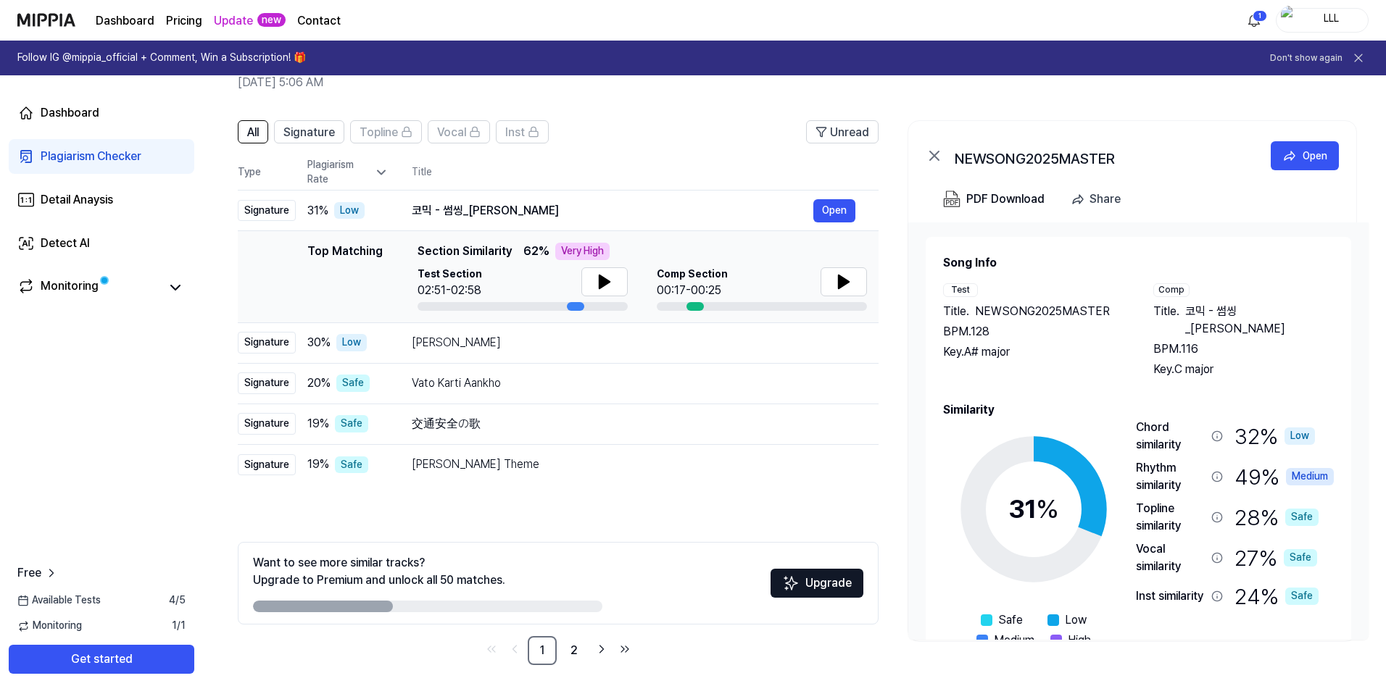
click at [997, 352] on div "Key. A# major" at bounding box center [1033, 352] width 181 height 17
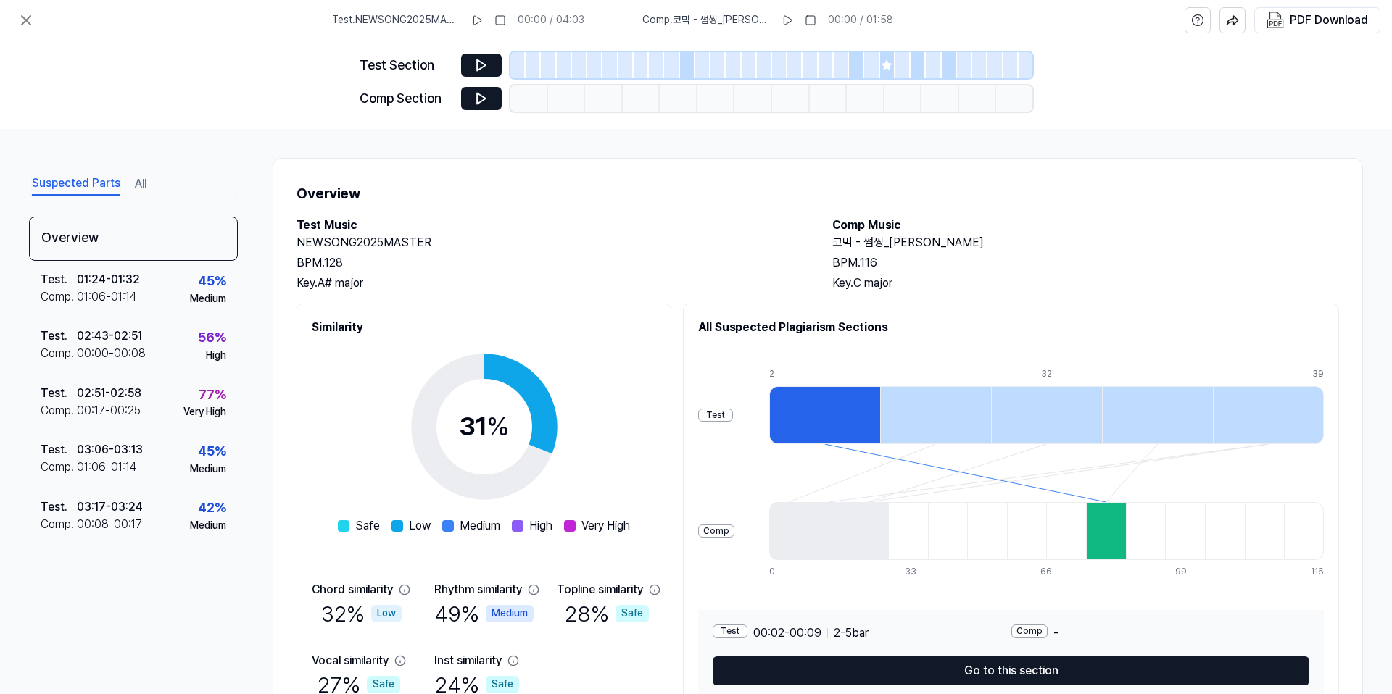
scroll to position [74, 0]
